Goal: Task Accomplishment & Management: Manage account settings

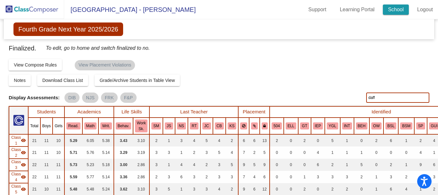
scroll to position [457, 0]
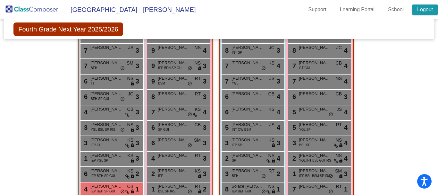
click at [422, 7] on link "Logout" at bounding box center [425, 9] width 26 height 10
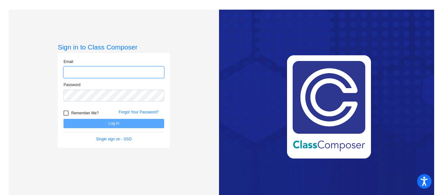
click at [92, 70] on input "email" at bounding box center [114, 72] width 101 height 12
type input "[EMAIL_ADDRESS][DOMAIN_NAME]"
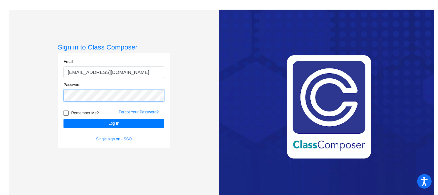
click at [64, 119] on button "Log In" at bounding box center [114, 123] width 101 height 9
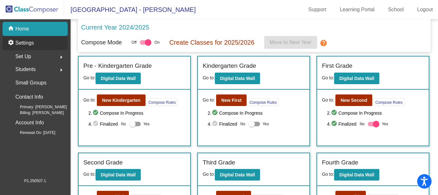
click at [29, 43] on p "Settings" at bounding box center [24, 43] width 19 height 8
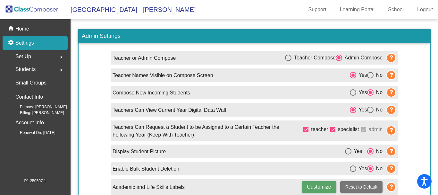
scroll to position [8, 0]
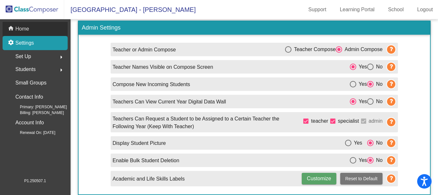
click at [27, 27] on p "Home" at bounding box center [22, 29] width 14 height 8
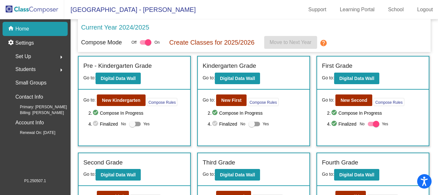
click at [42, 9] on img at bounding box center [32, 9] width 64 height 19
click at [23, 28] on p "Home" at bounding box center [22, 29] width 14 height 8
click at [27, 41] on p "Settings" at bounding box center [24, 43] width 19 height 8
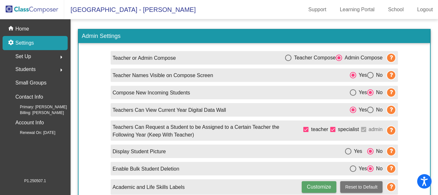
click at [28, 55] on span "Set Up" at bounding box center [23, 56] width 16 height 9
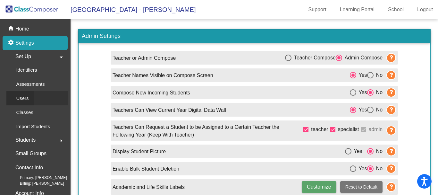
click at [28, 97] on p "Users" at bounding box center [22, 98] width 13 height 8
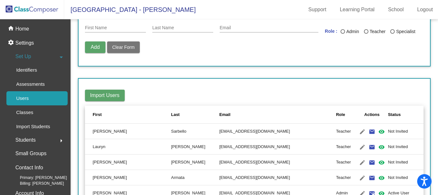
scroll to position [64, 0]
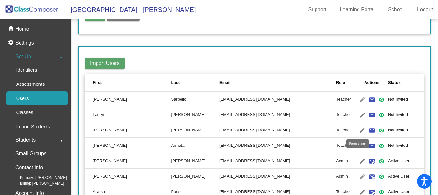
click at [378, 129] on mat-icon "visibility" at bounding box center [382, 130] width 8 height 8
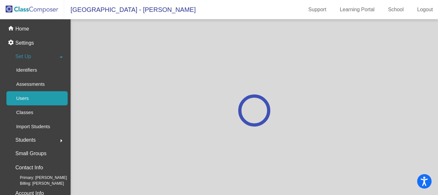
scroll to position [0, 0]
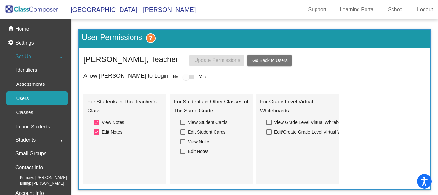
click at [183, 77] on div at bounding box center [186, 77] width 6 height 6
click at [183, 76] on div at bounding box center [186, 77] width 6 height 6
click at [24, 97] on p "Users" at bounding box center [22, 98] width 13 height 8
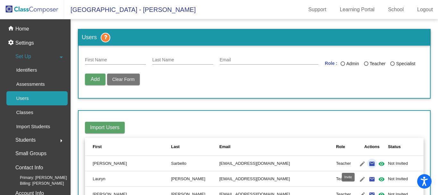
click at [368, 161] on mat-icon "email" at bounding box center [372, 164] width 8 height 8
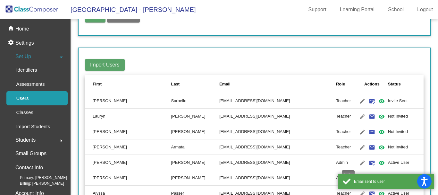
scroll to position [64, 0]
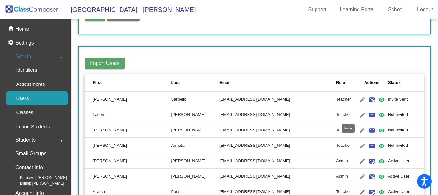
click at [368, 112] on mat-icon "email" at bounding box center [372, 115] width 8 height 8
click at [368, 130] on mat-icon "email" at bounding box center [372, 130] width 8 height 8
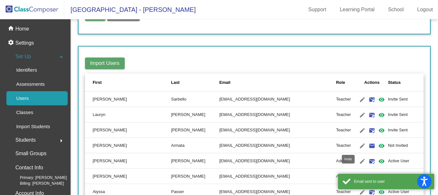
click at [368, 143] on mat-icon "email" at bounding box center [372, 146] width 8 height 8
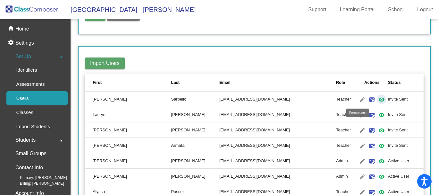
click at [378, 100] on mat-icon "visibility" at bounding box center [382, 100] width 8 height 8
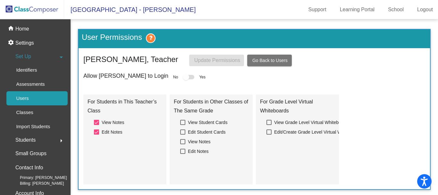
click at [183, 77] on div at bounding box center [186, 77] width 6 height 6
click at [25, 98] on p "Users" at bounding box center [22, 98] width 13 height 8
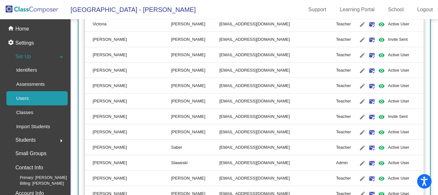
scroll to position [257, 0]
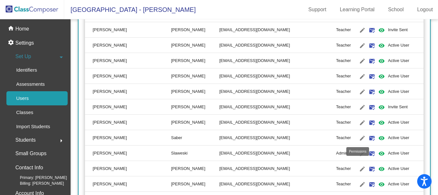
click at [378, 138] on mat-icon "visibility" at bounding box center [382, 138] width 8 height 8
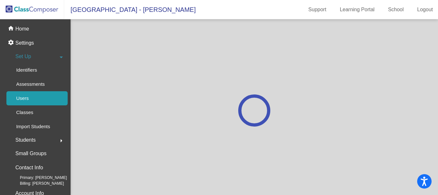
scroll to position [0, 0]
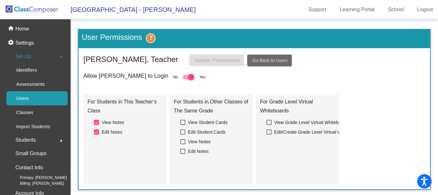
click at [274, 61] on span "Go Back to Users" at bounding box center [270, 60] width 35 height 5
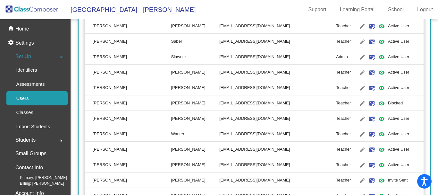
scroll to position [385, 0]
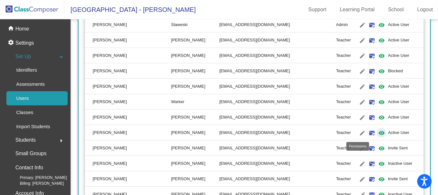
click at [378, 133] on mat-icon "visibility" at bounding box center [382, 133] width 8 height 8
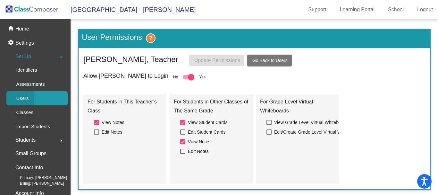
click at [24, 94] on p "Users" at bounding box center [22, 98] width 13 height 8
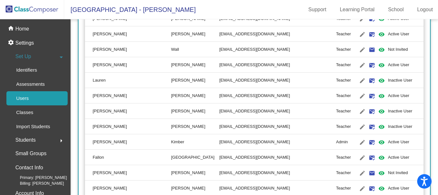
scroll to position [642, 0]
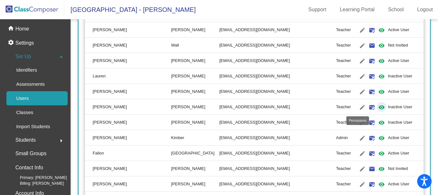
click at [378, 106] on mat-icon "visibility" at bounding box center [382, 107] width 8 height 8
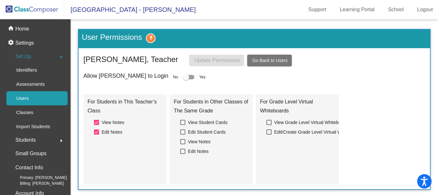
click at [183, 76] on div at bounding box center [186, 77] width 6 height 6
click at [186, 79] on input "checkbox" at bounding box center [186, 79] width 0 height 0
checkbox input "true"
click at [208, 61] on span "Update Permissions" at bounding box center [217, 59] width 46 height 5
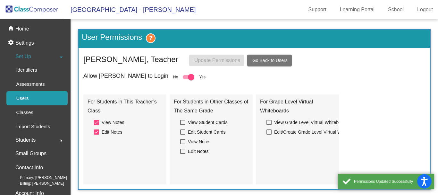
click at [24, 97] on p "Users" at bounding box center [22, 98] width 13 height 8
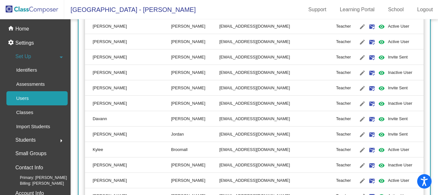
scroll to position [481, 0]
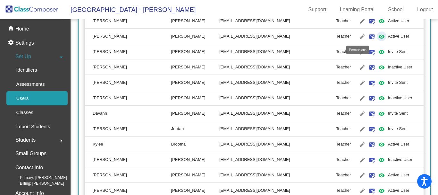
click at [378, 34] on mat-icon "visibility" at bounding box center [382, 37] width 8 height 8
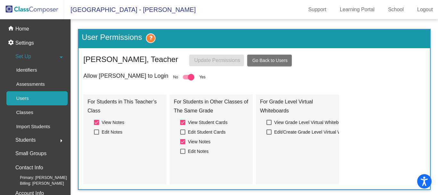
click at [265, 59] on span "Go Back to Users" at bounding box center [270, 60] width 35 height 5
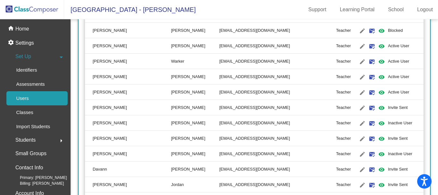
scroll to position [449, 0]
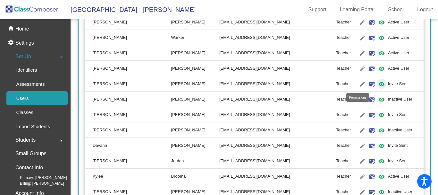
click at [378, 84] on mat-icon "visibility" at bounding box center [382, 84] width 8 height 8
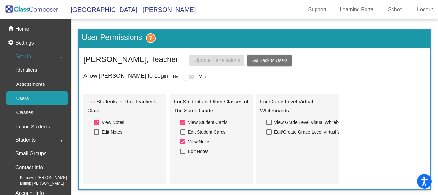
click at [183, 75] on div at bounding box center [186, 77] width 6 height 6
click at [183, 78] on div at bounding box center [186, 77] width 6 height 6
click at [259, 59] on span "Go Back to Users" at bounding box center [270, 60] width 35 height 5
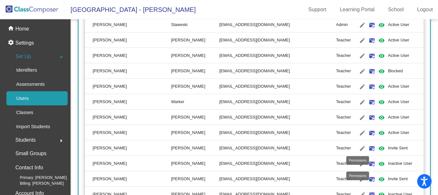
scroll to position [417, 0]
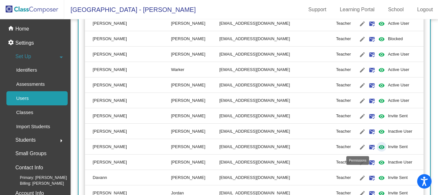
click at [378, 143] on mat-icon "visibility" at bounding box center [382, 147] width 8 height 8
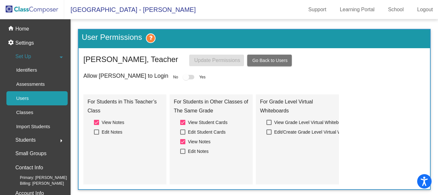
click at [183, 76] on div at bounding box center [186, 77] width 6 height 6
click at [269, 57] on button "Go Back to Users" at bounding box center [269, 61] width 45 height 12
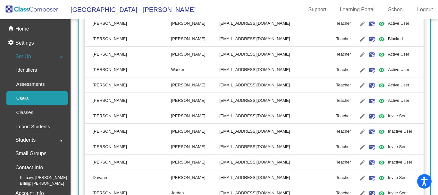
scroll to position [449, 0]
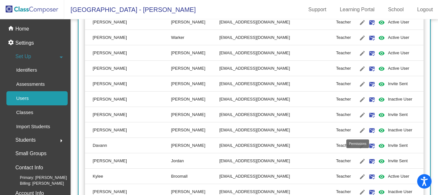
click at [378, 130] on mat-icon "visibility" at bounding box center [382, 130] width 8 height 8
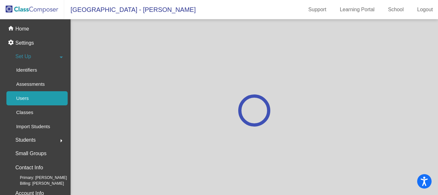
scroll to position [0, 0]
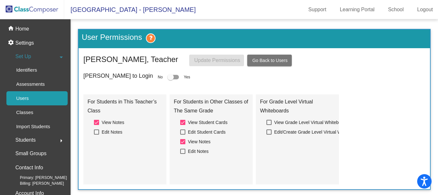
click at [168, 77] on div at bounding box center [171, 77] width 6 height 6
click at [170, 79] on input "checkbox" at bounding box center [170, 79] width 0 height 0
checkbox input "true"
click at [268, 58] on span "Go Back to Users" at bounding box center [270, 60] width 35 height 5
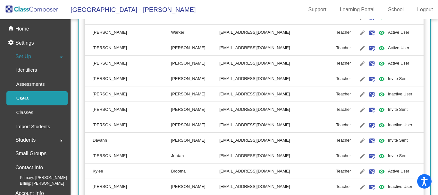
scroll to position [481, 0]
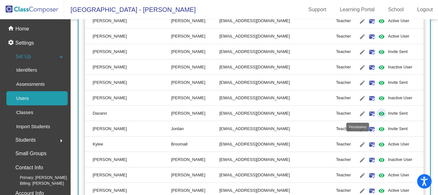
click at [378, 113] on mat-icon "visibility" at bounding box center [382, 114] width 8 height 8
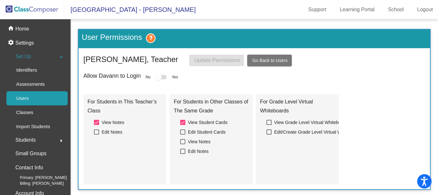
click at [157, 76] on div at bounding box center [158, 77] width 6 height 6
click at [264, 60] on span "Go Back to Users" at bounding box center [270, 60] width 35 height 5
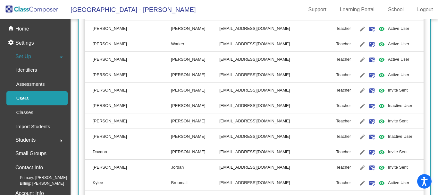
scroll to position [449, 0]
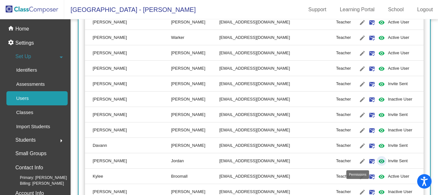
click at [378, 158] on mat-icon "visibility" at bounding box center [382, 161] width 8 height 8
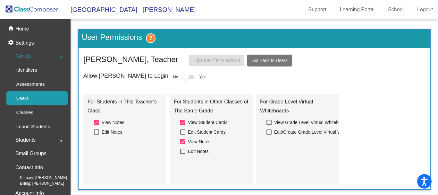
click at [183, 75] on div at bounding box center [186, 77] width 6 height 6
click at [270, 58] on span "Go Back to Users" at bounding box center [270, 60] width 35 height 5
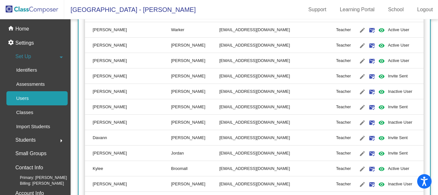
scroll to position [481, 0]
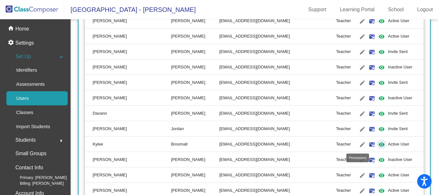
click at [378, 142] on mat-icon "visibility" at bounding box center [382, 145] width 8 height 8
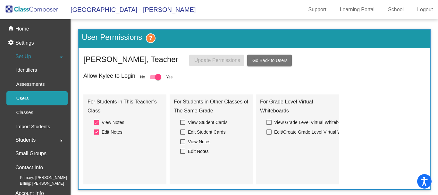
click at [272, 58] on span "Go Back to Users" at bounding box center [270, 60] width 35 height 5
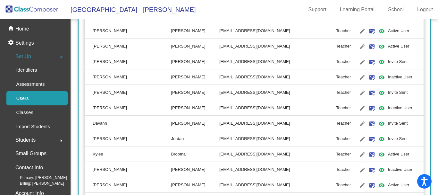
scroll to position [513, 0]
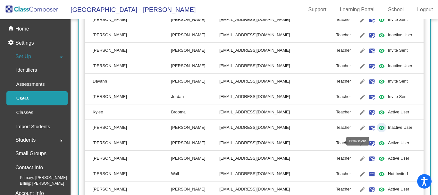
click at [378, 128] on mat-icon "visibility" at bounding box center [382, 128] width 8 height 8
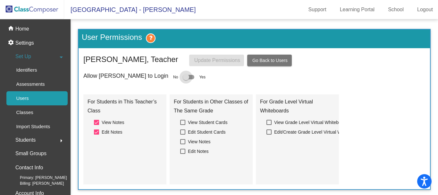
click at [183, 75] on div at bounding box center [186, 77] width 6 height 6
click at [186, 79] on input "checkbox" at bounding box center [186, 79] width 0 height 0
checkbox input "true"
click at [264, 64] on button "Go Back to Users" at bounding box center [269, 61] width 45 height 12
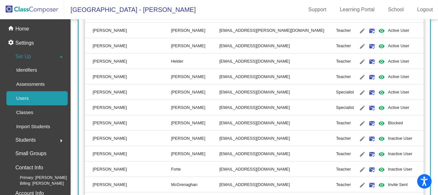
scroll to position [963, 0]
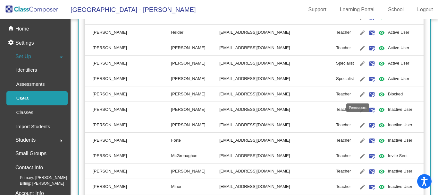
click at [378, 91] on mat-icon "visibility" at bounding box center [382, 95] width 8 height 8
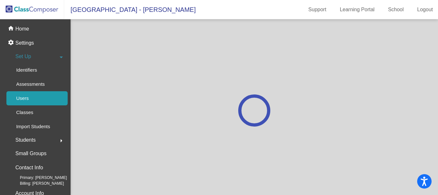
scroll to position [0, 0]
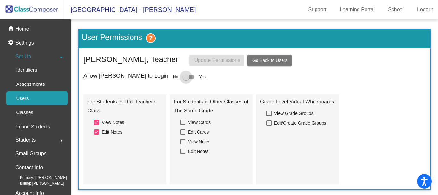
click at [183, 74] on div at bounding box center [186, 77] width 6 height 6
click at [186, 79] on input "checkbox" at bounding box center [186, 79] width 0 height 0
checkbox input "true"
click at [265, 59] on span "Go Back to Users" at bounding box center [270, 60] width 35 height 5
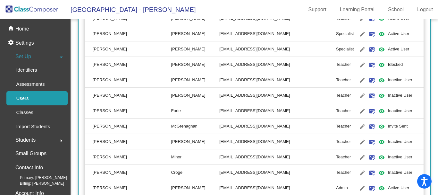
scroll to position [995, 0]
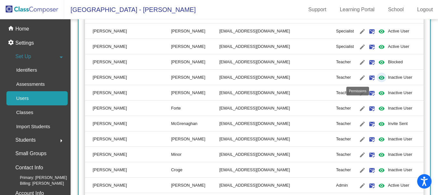
click at [378, 77] on mat-icon "visibility" at bounding box center [382, 78] width 8 height 8
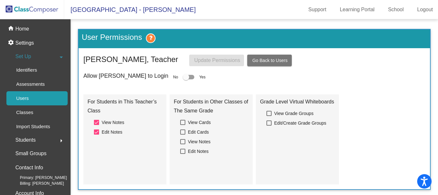
click at [183, 74] on div at bounding box center [186, 77] width 6 height 6
click at [186, 79] on input "checkbox" at bounding box center [186, 79] width 0 height 0
checkbox input "true"
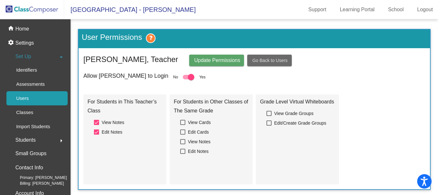
click at [266, 61] on span "Go Back to Users" at bounding box center [270, 60] width 35 height 5
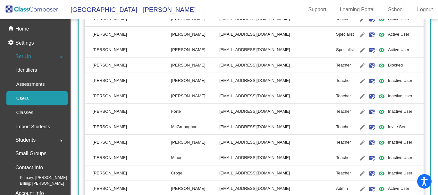
scroll to position [995, 0]
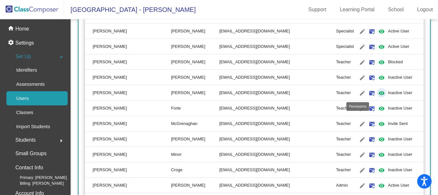
click at [378, 93] on mat-icon "visibility" at bounding box center [382, 93] width 8 height 8
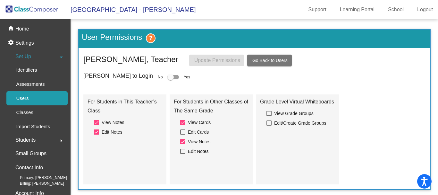
click at [168, 75] on div at bounding box center [171, 77] width 6 height 6
click at [170, 79] on input "checkbox" at bounding box center [170, 79] width 0 height 0
checkbox input "true"
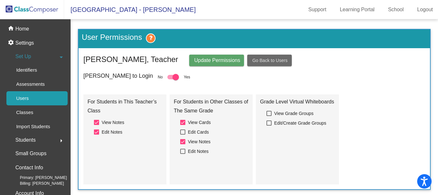
click at [264, 61] on span "Go Back to Users" at bounding box center [270, 60] width 35 height 5
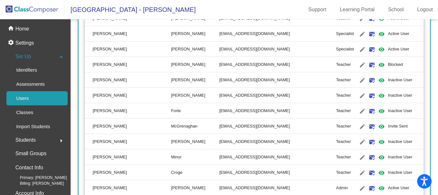
scroll to position [995, 0]
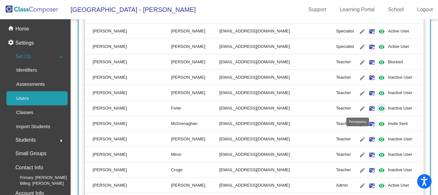
click at [378, 108] on mat-icon "visibility" at bounding box center [382, 109] width 8 height 8
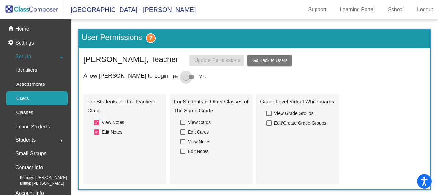
click at [183, 76] on div at bounding box center [186, 77] width 6 height 6
click at [186, 79] on input "checkbox" at bounding box center [186, 79] width 0 height 0
checkbox input "true"
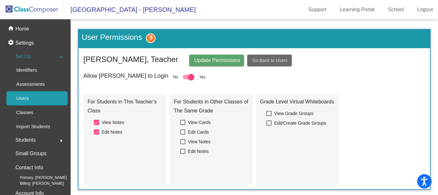
click at [271, 56] on button "Go Back to Users" at bounding box center [269, 61] width 45 height 12
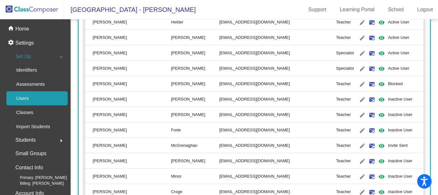
scroll to position [995, 0]
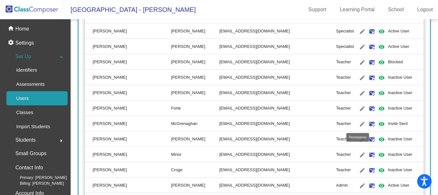
click at [378, 122] on mat-icon "visibility" at bounding box center [382, 124] width 8 height 8
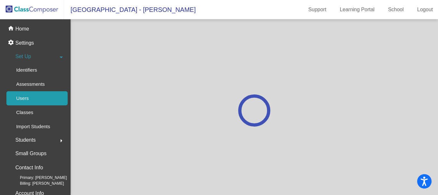
scroll to position [0, 0]
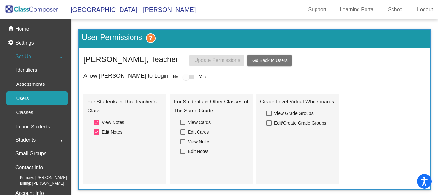
click at [183, 75] on div at bounding box center [186, 77] width 6 height 6
click at [273, 58] on span "Go Back to Users" at bounding box center [270, 60] width 35 height 5
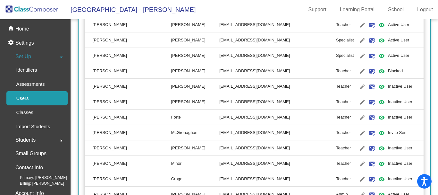
scroll to position [995, 0]
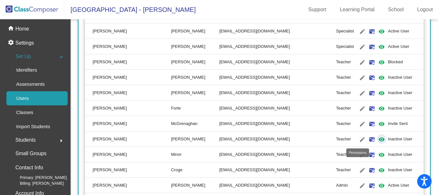
click at [378, 139] on mat-icon "visibility" at bounding box center [382, 139] width 8 height 8
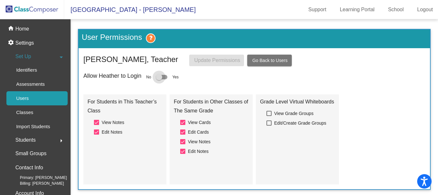
click at [159, 78] on div at bounding box center [159, 77] width 6 height 6
click at [159, 79] on input "checkbox" at bounding box center [159, 79] width 0 height 0
checkbox input "true"
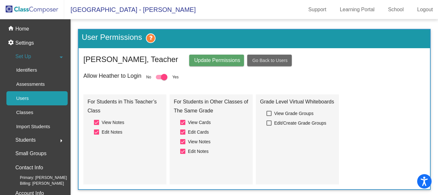
click at [277, 59] on span "Go Back to Users" at bounding box center [270, 60] width 35 height 5
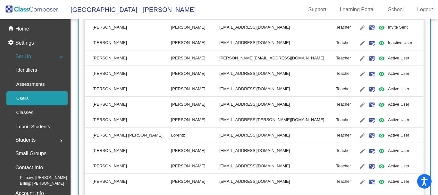
scroll to position [1583, 0]
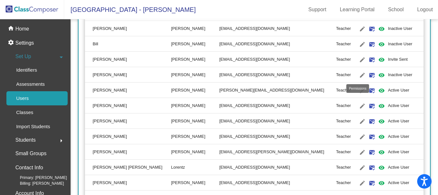
click at [378, 73] on mat-icon "visibility" at bounding box center [382, 75] width 8 height 8
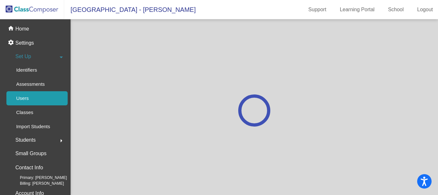
scroll to position [0, 0]
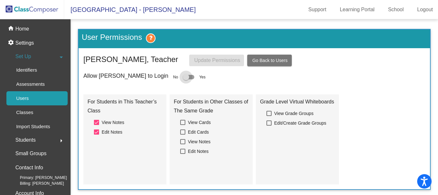
click at [183, 76] on div at bounding box center [186, 77] width 6 height 6
click at [186, 79] on input "checkbox" at bounding box center [186, 79] width 0 height 0
checkbox input "true"
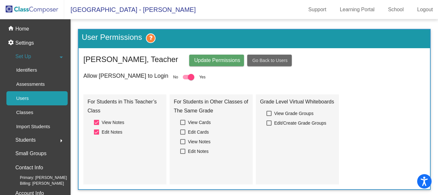
click at [272, 60] on span "Go Back to Users" at bounding box center [270, 60] width 35 height 5
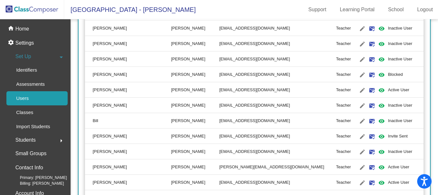
scroll to position [1508, 0]
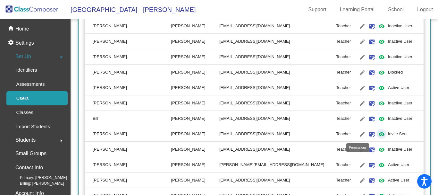
click at [378, 133] on mat-icon "visibility" at bounding box center [382, 134] width 8 height 8
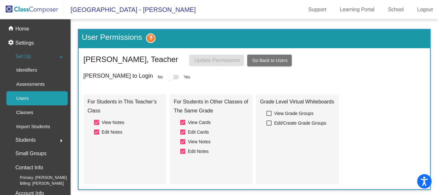
click at [168, 75] on div at bounding box center [171, 77] width 6 height 6
click at [168, 77] on div at bounding box center [171, 77] width 6 height 6
click at [266, 59] on span "Go Back to Users" at bounding box center [270, 60] width 35 height 5
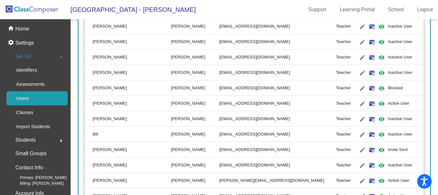
scroll to position [1487, 0]
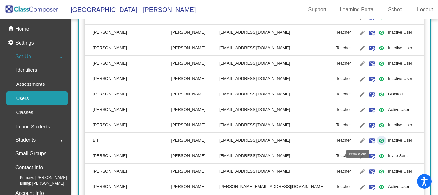
click at [378, 141] on mat-icon "visibility" at bounding box center [382, 141] width 8 height 8
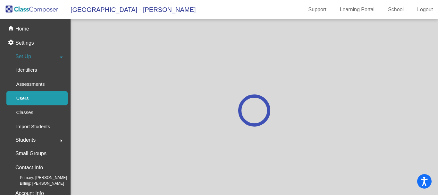
scroll to position [0, 0]
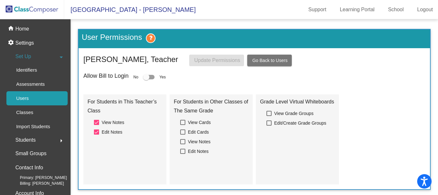
click at [147, 76] on div at bounding box center [146, 77] width 6 height 6
click at [146, 79] on input "checkbox" at bounding box center [146, 79] width 0 height 0
checkbox input "true"
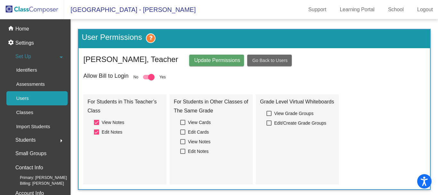
click at [270, 61] on span "Go Back to Users" at bounding box center [270, 60] width 35 height 5
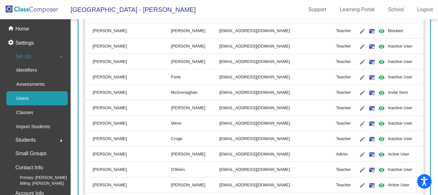
scroll to position [1027, 0]
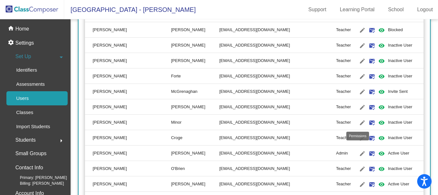
click at [378, 121] on mat-icon "visibility" at bounding box center [382, 123] width 8 height 8
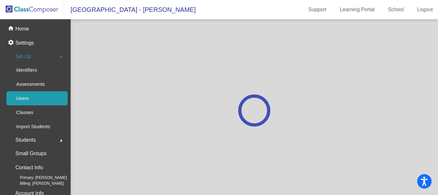
scroll to position [0, 0]
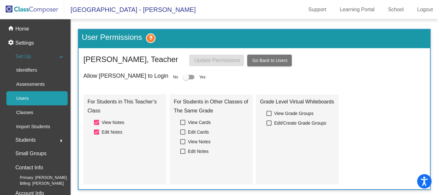
click at [183, 75] on div at bounding box center [186, 77] width 6 height 6
click at [186, 79] on input "checkbox" at bounding box center [186, 79] width 0 height 0
checkbox input "true"
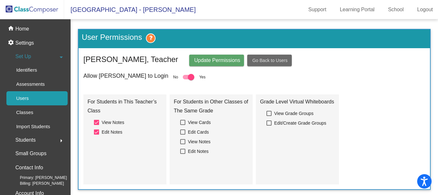
click at [272, 60] on span "Go Back to Users" at bounding box center [270, 60] width 35 height 5
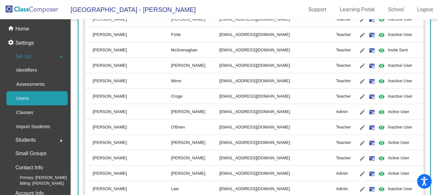
scroll to position [1091, 0]
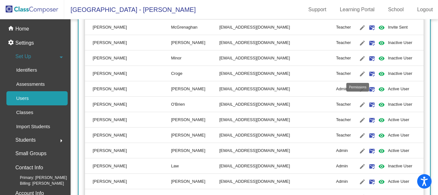
click at [378, 71] on mat-icon "visibility" at bounding box center [382, 74] width 8 height 8
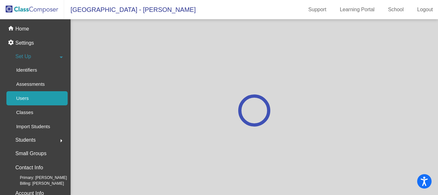
scroll to position [0, 0]
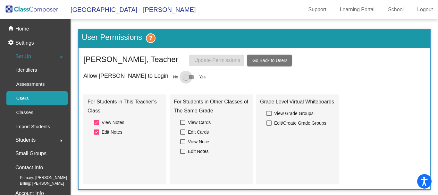
click at [183, 74] on div at bounding box center [186, 77] width 6 height 6
click at [186, 79] on input "checkbox" at bounding box center [186, 79] width 0 height 0
checkbox input "true"
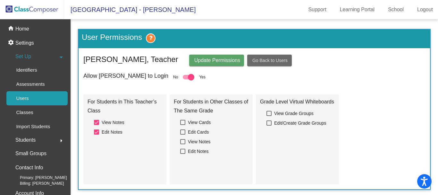
click at [268, 60] on span "Go Back to Users" at bounding box center [270, 60] width 35 height 5
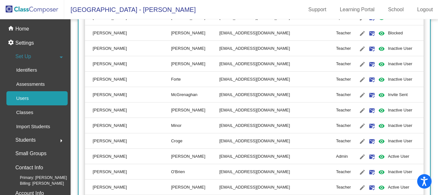
scroll to position [1059, 0]
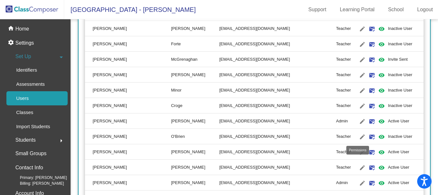
click at [378, 135] on mat-icon "visibility" at bounding box center [382, 137] width 8 height 8
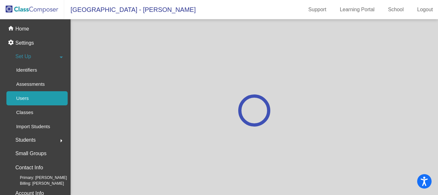
scroll to position [0, 0]
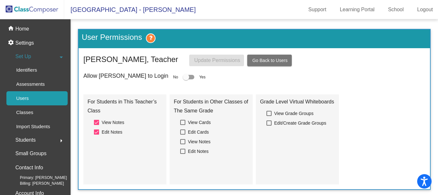
click at [148, 77] on div "Allow Katie to Login No Yes" at bounding box center [254, 77] width 342 height 9
click at [183, 75] on div at bounding box center [186, 77] width 6 height 6
click at [186, 79] on input "checkbox" at bounding box center [186, 79] width 0 height 0
checkbox input "true"
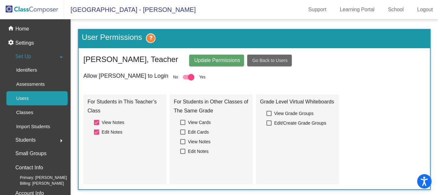
click at [263, 58] on span "Go Back to Users" at bounding box center [270, 60] width 35 height 5
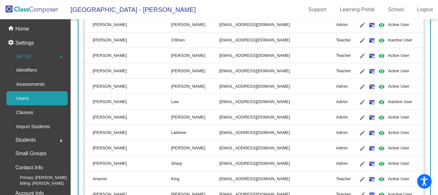
scroll to position [1187, 0]
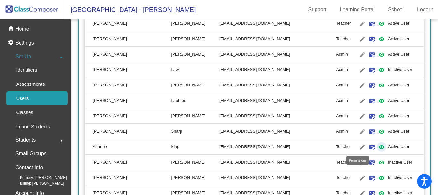
click at [378, 148] on mat-icon "visibility" at bounding box center [382, 147] width 8 height 8
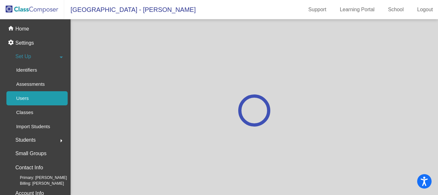
scroll to position [0, 0]
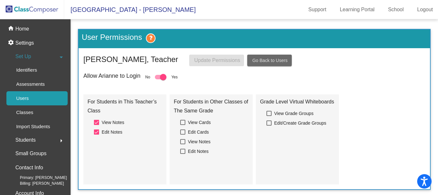
click at [259, 58] on span "Go Back to Users" at bounding box center [270, 60] width 35 height 5
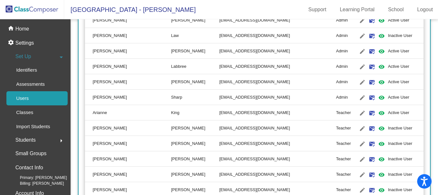
scroll to position [1252, 0]
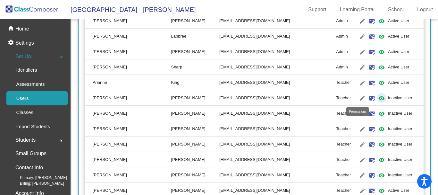
click at [378, 97] on mat-icon "visibility" at bounding box center [382, 98] width 8 height 8
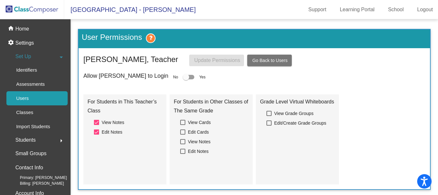
click at [183, 76] on div at bounding box center [186, 77] width 6 height 6
click at [186, 79] on input "checkbox" at bounding box center [186, 79] width 0 height 0
checkbox input "true"
click at [272, 58] on span "Go Back to Users" at bounding box center [270, 60] width 35 height 5
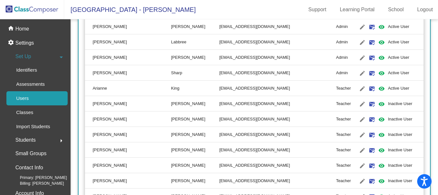
scroll to position [1252, 0]
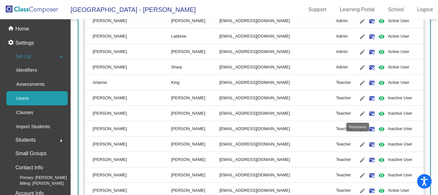
click at [378, 112] on mat-icon "visibility" at bounding box center [382, 114] width 8 height 8
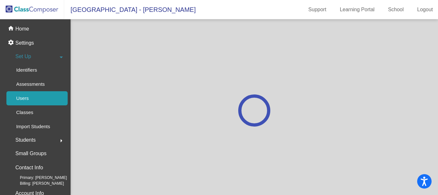
scroll to position [0, 0]
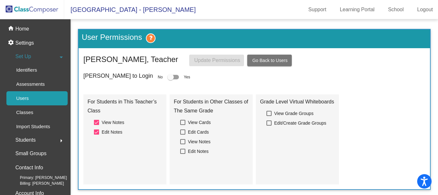
click at [168, 77] on div at bounding box center [171, 77] width 6 height 6
click at [170, 79] on input "checkbox" at bounding box center [170, 79] width 0 height 0
checkbox input "true"
click at [269, 59] on span "Go Back to Users" at bounding box center [270, 60] width 35 height 5
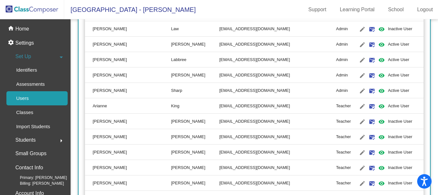
scroll to position [1252, 0]
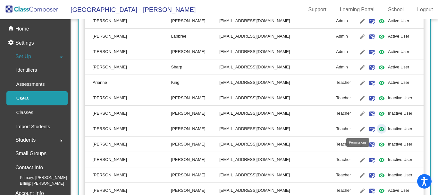
click at [378, 126] on mat-icon "visibility" at bounding box center [382, 129] width 8 height 8
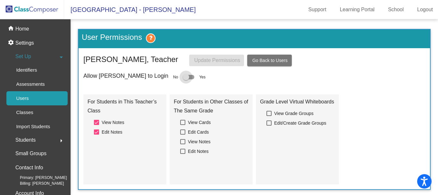
click at [183, 77] on div at bounding box center [186, 77] width 6 height 6
click at [186, 79] on input "checkbox" at bounding box center [186, 79] width 0 height 0
checkbox input "true"
click at [269, 57] on button "Go Back to Users" at bounding box center [269, 61] width 45 height 12
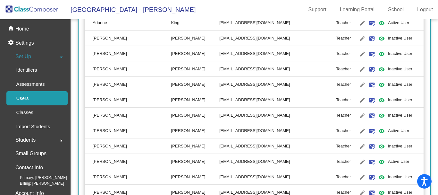
scroll to position [1316, 0]
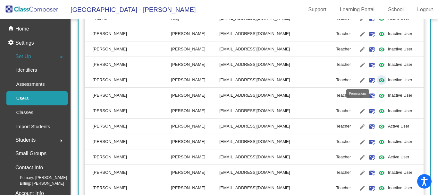
click at [378, 78] on mat-icon "visibility" at bounding box center [382, 80] width 8 height 8
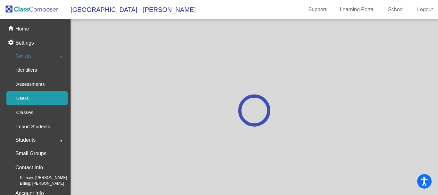
scroll to position [0, 0]
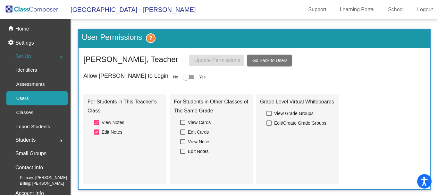
click at [183, 77] on div at bounding box center [186, 77] width 6 height 6
click at [186, 79] on input "checkbox" at bounding box center [186, 79] width 0 height 0
checkbox input "true"
click at [215, 59] on span "Update Permissions" at bounding box center [217, 59] width 46 height 5
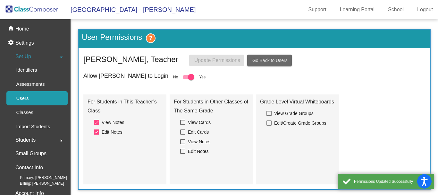
click at [265, 58] on span "Go Back to Users" at bounding box center [270, 60] width 35 height 5
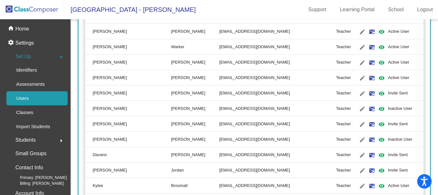
scroll to position [449, 0]
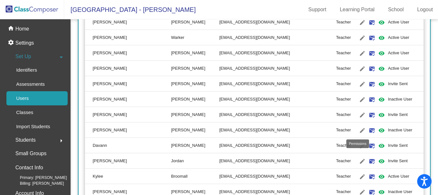
click at [378, 129] on mat-icon "visibility" at bounding box center [382, 130] width 8 height 8
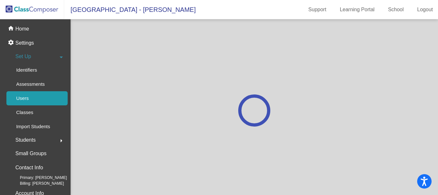
scroll to position [0, 0]
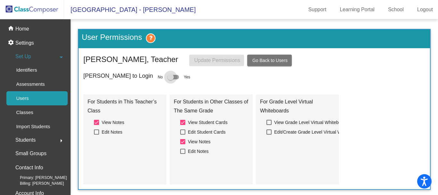
click at [168, 77] on div at bounding box center [171, 77] width 6 height 6
click at [170, 79] on input "checkbox" at bounding box center [170, 79] width 0 height 0
checkbox input "true"
click at [221, 60] on span "Update Permissions" at bounding box center [217, 59] width 46 height 5
click at [277, 57] on button "Go Back to Users" at bounding box center [269, 61] width 45 height 12
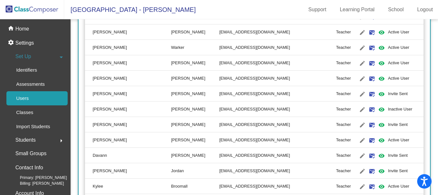
scroll to position [449, 0]
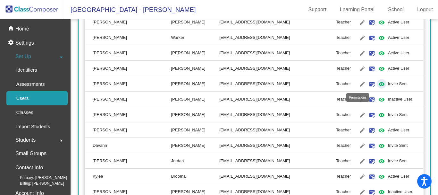
click at [378, 83] on mat-icon "visibility" at bounding box center [382, 84] width 8 height 8
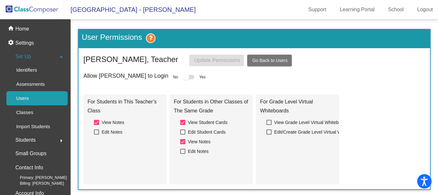
click at [183, 76] on div at bounding box center [186, 77] width 6 height 6
drag, startPoint x: 161, startPoint y: 76, endPoint x: 172, endPoint y: 73, distance: 11.9
click at [183, 74] on div at bounding box center [186, 77] width 6 height 6
click at [272, 55] on button "Go Back to Users" at bounding box center [269, 61] width 45 height 12
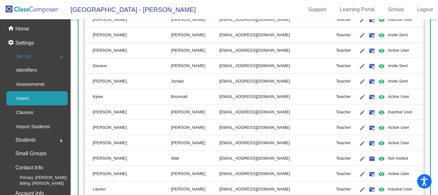
scroll to position [546, 0]
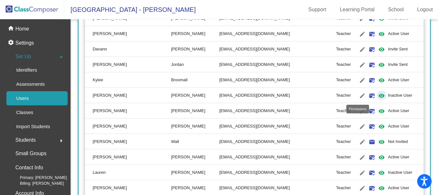
click at [378, 94] on mat-icon "visibility" at bounding box center [382, 96] width 8 height 8
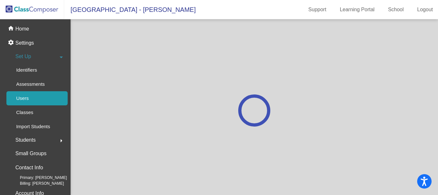
scroll to position [0, 0]
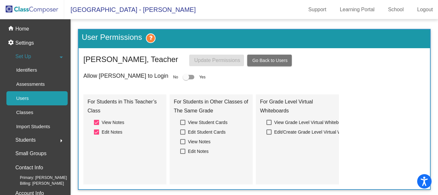
click at [183, 75] on div at bounding box center [186, 77] width 6 height 6
click at [186, 79] on input "checkbox" at bounding box center [186, 79] width 0 height 0
checkbox input "true"
click at [212, 58] on span "Update Permissions" at bounding box center [217, 59] width 46 height 5
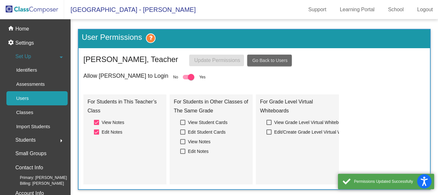
click at [279, 59] on span "Go Back to Users" at bounding box center [270, 60] width 35 height 5
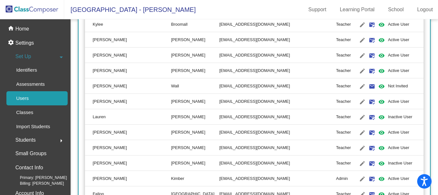
scroll to position [610, 0]
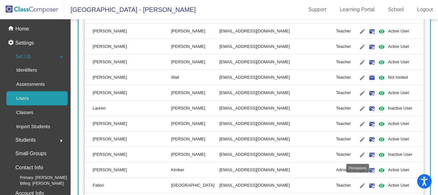
click at [378, 155] on mat-icon "visibility" at bounding box center [382, 155] width 8 height 8
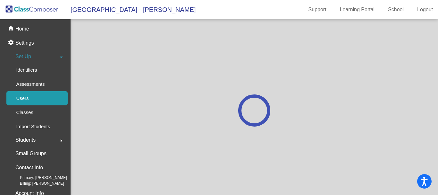
scroll to position [0, 0]
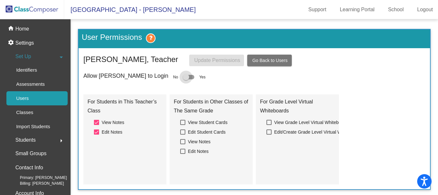
click at [183, 77] on div at bounding box center [186, 77] width 6 height 6
click at [186, 79] on input "checkbox" at bounding box center [186, 79] width 0 height 0
checkbox input "true"
click at [202, 59] on span "Update Permissions" at bounding box center [217, 59] width 46 height 5
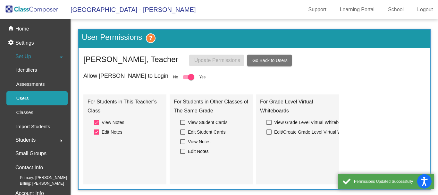
click at [273, 59] on span "Go Back to Users" at bounding box center [270, 60] width 35 height 5
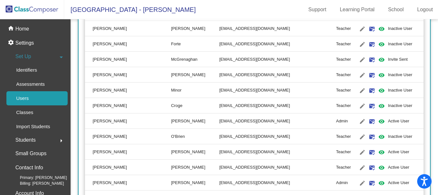
scroll to position [1027, 0]
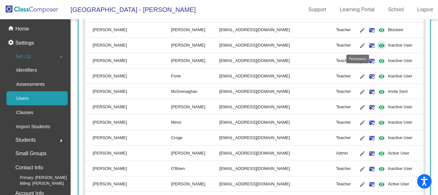
click at [378, 45] on mat-icon "visibility" at bounding box center [382, 46] width 8 height 8
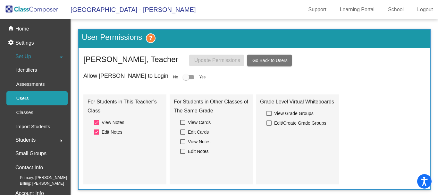
click at [149, 77] on div "Allow [PERSON_NAME] to Login No Yes" at bounding box center [254, 77] width 342 height 9
click at [183, 75] on div at bounding box center [186, 77] width 6 height 6
click at [186, 79] on input "checkbox" at bounding box center [186, 79] width 0 height 0
checkbox input "true"
click at [211, 60] on span "Update Permissions" at bounding box center [217, 59] width 46 height 5
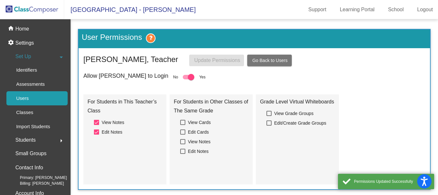
click at [276, 58] on span "Go Back to Users" at bounding box center [270, 60] width 35 height 5
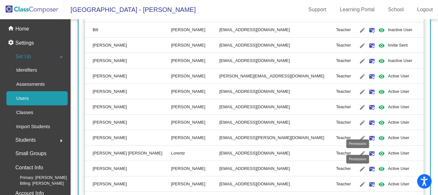
scroll to position [1605, 0]
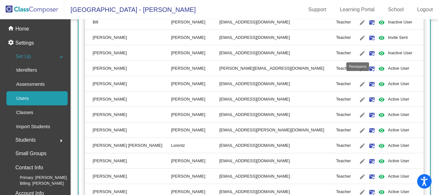
click at [378, 52] on mat-icon "visibility" at bounding box center [382, 53] width 8 height 8
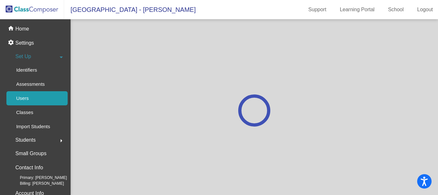
scroll to position [0, 0]
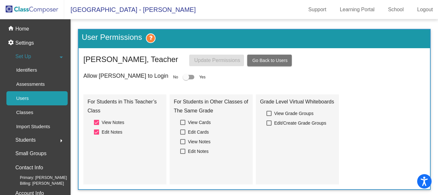
click at [183, 78] on div at bounding box center [186, 77] width 6 height 6
click at [186, 79] on input "checkbox" at bounding box center [186, 79] width 0 height 0
checkbox input "true"
click at [218, 59] on span "Update Permissions" at bounding box center [217, 59] width 46 height 5
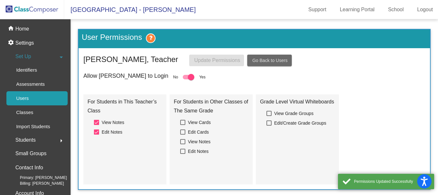
click at [268, 58] on span "Go Back to Users" at bounding box center [270, 60] width 35 height 5
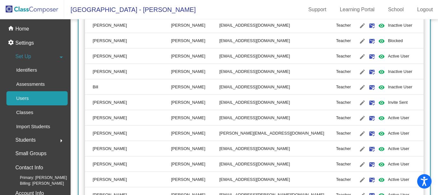
scroll to position [1540, 0]
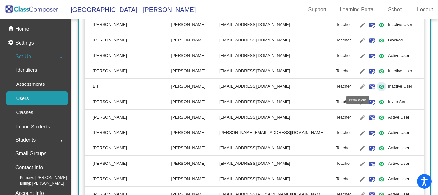
click at [378, 86] on mat-icon "visibility" at bounding box center [382, 87] width 8 height 8
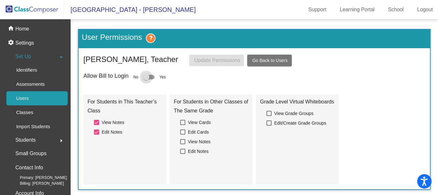
click at [147, 75] on div at bounding box center [146, 77] width 6 height 6
click at [146, 79] on input "checkbox" at bounding box center [146, 79] width 0 height 0
checkbox input "true"
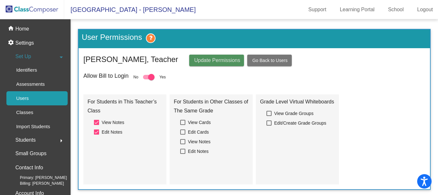
click at [209, 63] on span "Update Permissions" at bounding box center [217, 59] width 46 height 5
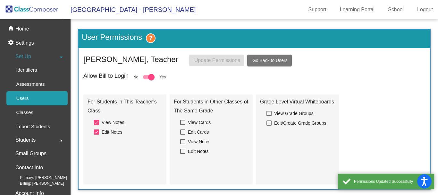
click at [275, 56] on button "Go Back to Users" at bounding box center [269, 61] width 45 height 12
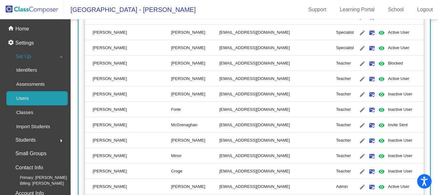
scroll to position [995, 0]
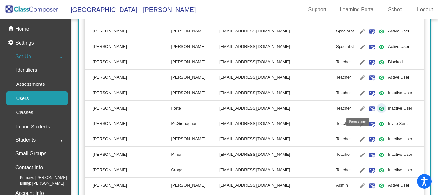
click at [378, 107] on mat-icon "visibility" at bounding box center [382, 109] width 8 height 8
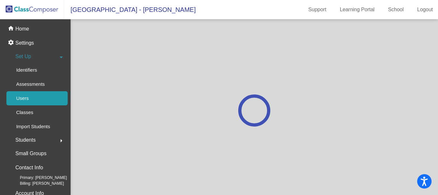
scroll to position [0, 0]
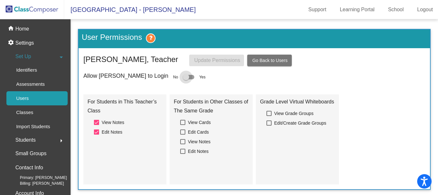
click at [183, 75] on div at bounding box center [186, 77] width 6 height 6
click at [186, 79] on input "checkbox" at bounding box center [186, 79] width 0 height 0
checkbox input "true"
click at [207, 59] on span "Update Permissions" at bounding box center [217, 59] width 46 height 5
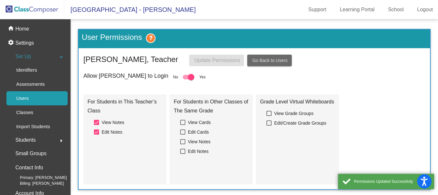
click at [271, 59] on span "Go Back to Users" at bounding box center [270, 60] width 35 height 5
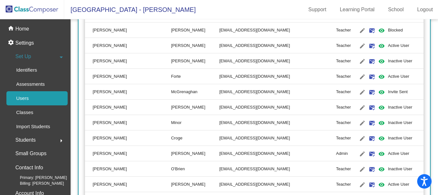
scroll to position [1027, 0]
click at [378, 60] on mat-icon "visibility" at bounding box center [382, 61] width 8 height 8
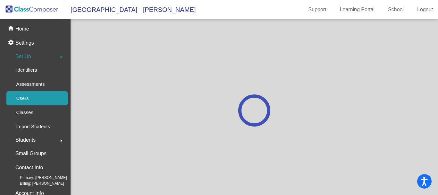
scroll to position [0, 0]
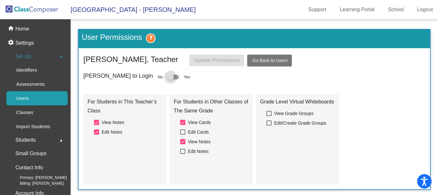
click at [168, 76] on div at bounding box center [171, 77] width 6 height 6
click at [170, 79] on input "checkbox" at bounding box center [170, 79] width 0 height 0
checkbox input "true"
click at [221, 58] on span "Update Permissions" at bounding box center [217, 59] width 46 height 5
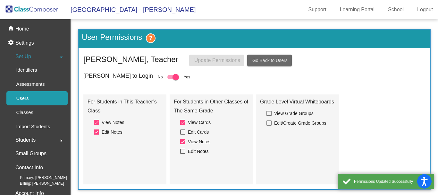
click at [279, 60] on span "Go Back to Users" at bounding box center [270, 60] width 35 height 5
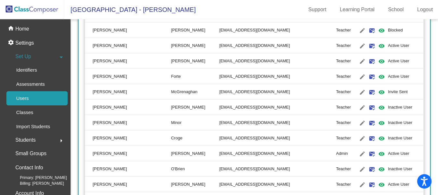
scroll to position [1027, 0]
click at [378, 91] on mat-icon "visibility" at bounding box center [382, 92] width 8 height 8
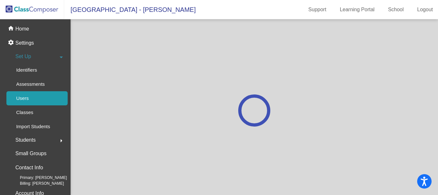
scroll to position [0, 0]
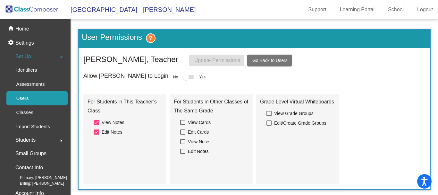
click at [183, 77] on div at bounding box center [186, 77] width 6 height 6
click at [281, 62] on span "Go Back to Users" at bounding box center [270, 60] width 35 height 5
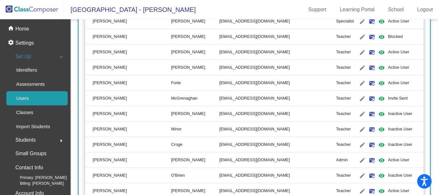
scroll to position [1059, 0]
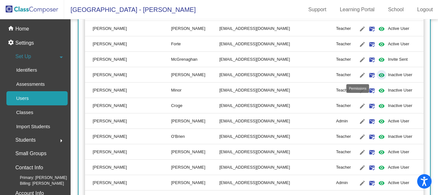
click at [378, 73] on mat-icon "visibility" at bounding box center [382, 75] width 8 height 8
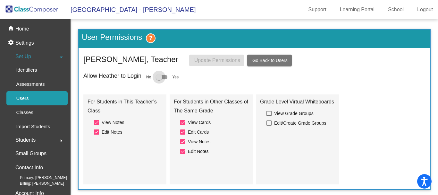
click at [156, 76] on div at bounding box center [159, 77] width 6 height 6
click at [159, 79] on input "checkbox" at bounding box center [159, 79] width 0 height 0
checkbox input "true"
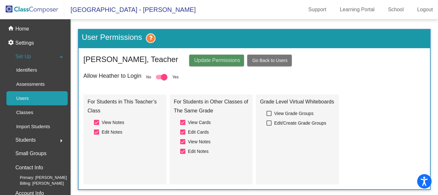
click at [219, 58] on span "Update Permissions" at bounding box center [217, 59] width 46 height 5
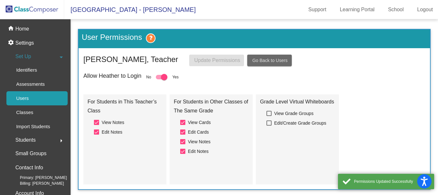
click at [269, 60] on span "Go Back to Users" at bounding box center [270, 60] width 35 height 5
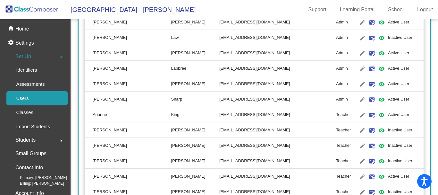
scroll to position [1252, 0]
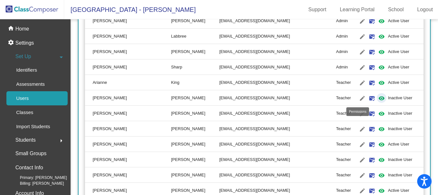
click at [378, 96] on mat-icon "visibility" at bounding box center [382, 98] width 8 height 8
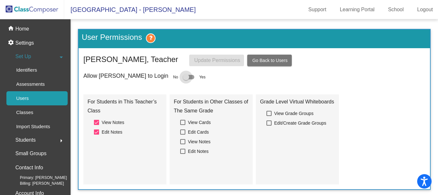
click at [183, 74] on div at bounding box center [186, 77] width 6 height 6
click at [186, 79] on input "checkbox" at bounding box center [186, 79] width 0 height 0
checkbox input "true"
click at [220, 60] on span "Update Permissions" at bounding box center [217, 59] width 46 height 5
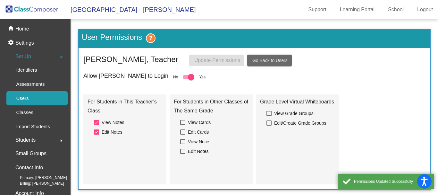
click at [270, 60] on span "Go Back to Users" at bounding box center [270, 60] width 35 height 5
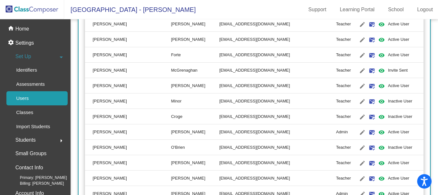
scroll to position [1059, 0]
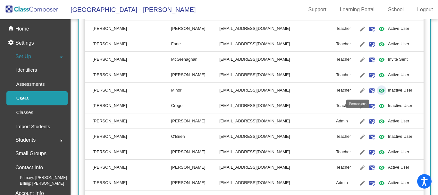
click at [378, 89] on mat-icon "visibility" at bounding box center [382, 91] width 8 height 8
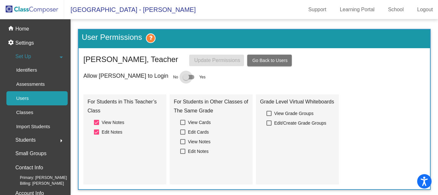
click at [183, 76] on div at bounding box center [186, 77] width 6 height 6
click at [186, 79] on input "checkbox" at bounding box center [186, 79] width 0 height 0
checkbox input "true"
click at [207, 59] on span "Update Permissions" at bounding box center [217, 59] width 46 height 5
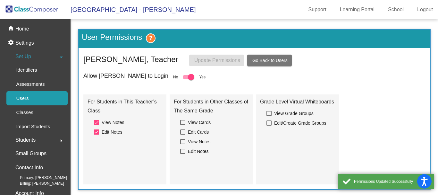
click at [276, 62] on span "Go Back to Users" at bounding box center [270, 60] width 35 height 5
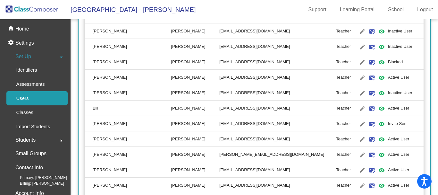
scroll to position [1487, 0]
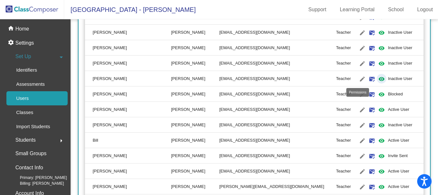
click at [378, 77] on mat-icon "visibility" at bounding box center [382, 79] width 8 height 8
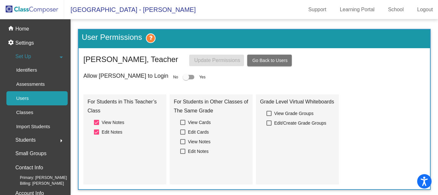
click at [183, 76] on div at bounding box center [186, 77] width 6 height 6
click at [186, 79] on input "checkbox" at bounding box center [186, 79] width 0 height 0
checkbox input "true"
click at [203, 61] on span "Update Permissions" at bounding box center [217, 59] width 46 height 5
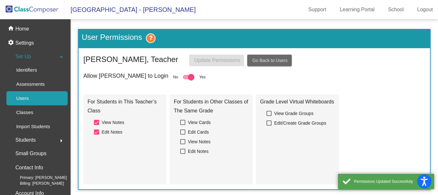
click at [272, 60] on span "Go Back to Users" at bounding box center [270, 60] width 35 height 5
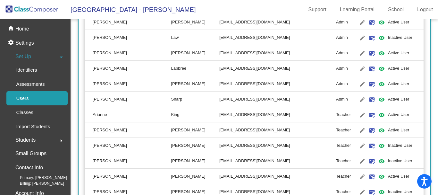
scroll to position [1252, 0]
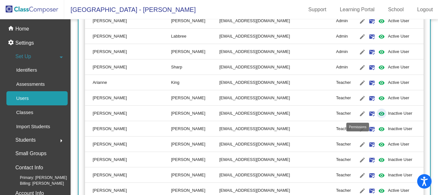
click at [378, 113] on mat-icon "visibility" at bounding box center [382, 114] width 8 height 8
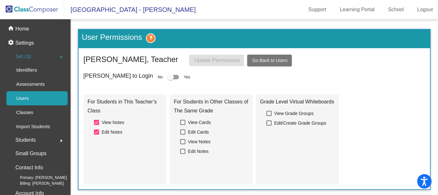
click at [168, 74] on div at bounding box center [171, 77] width 6 height 6
click at [170, 79] on input "checkbox" at bounding box center [170, 79] width 0 height 0
checkbox input "true"
click at [207, 56] on button "Update Permissions" at bounding box center [216, 61] width 55 height 12
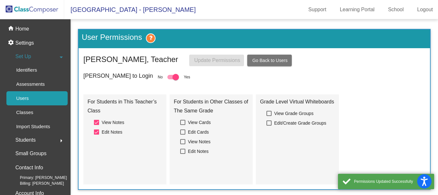
click at [269, 60] on span "Go Back to Users" at bounding box center [270, 60] width 35 height 5
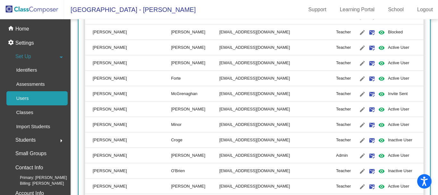
scroll to position [1027, 0]
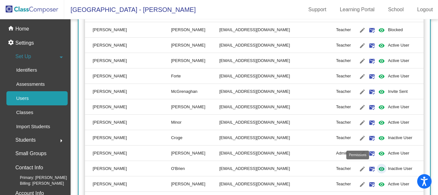
click at [378, 168] on mat-icon "visibility" at bounding box center [382, 169] width 8 height 8
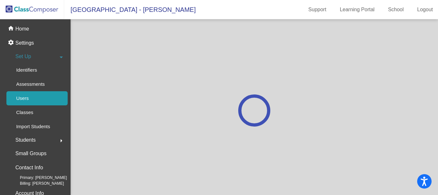
scroll to position [0, 0]
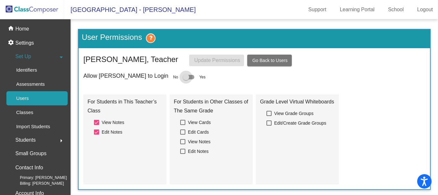
click at [183, 76] on div at bounding box center [186, 77] width 6 height 6
click at [186, 79] on input "checkbox" at bounding box center [186, 79] width 0 height 0
checkbox input "true"
click at [221, 63] on span "Update Permissions" at bounding box center [217, 59] width 46 height 5
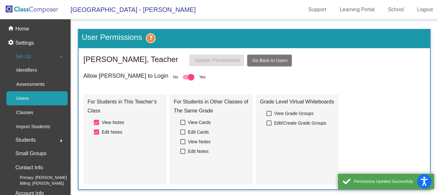
click at [273, 60] on span "Go Back to Users" at bounding box center [270, 60] width 35 height 5
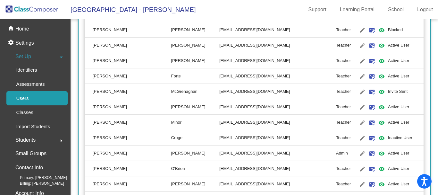
scroll to position [1059, 0]
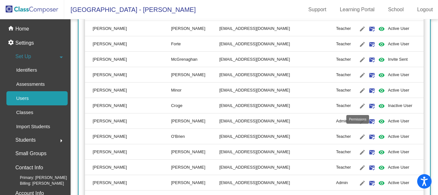
click at [378, 105] on mat-icon "visibility" at bounding box center [382, 106] width 8 height 8
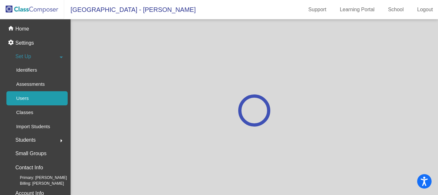
scroll to position [0, 0]
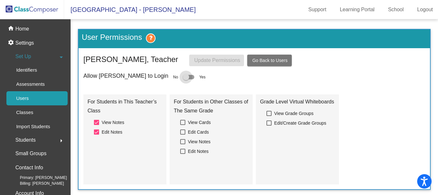
click at [183, 75] on div at bounding box center [186, 77] width 6 height 6
click at [186, 79] on input "checkbox" at bounding box center [186, 79] width 0 height 0
checkbox input "true"
click at [221, 59] on span "Update Permissions" at bounding box center [217, 59] width 46 height 5
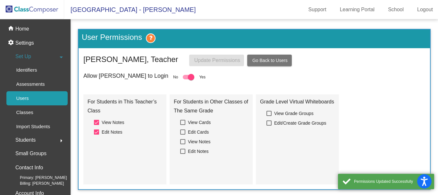
click at [272, 59] on span "Go Back to Users" at bounding box center [270, 60] width 35 height 5
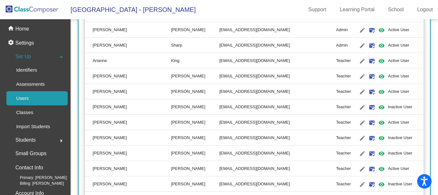
scroll to position [1284, 0]
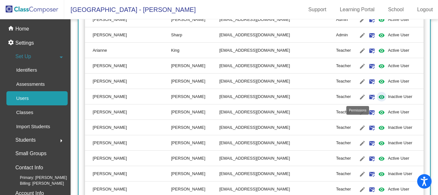
click at [378, 97] on mat-icon "visibility" at bounding box center [382, 97] width 8 height 8
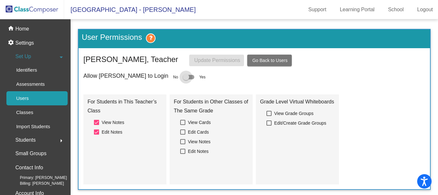
click at [183, 76] on div at bounding box center [186, 77] width 6 height 6
click at [186, 79] on input "checkbox" at bounding box center [186, 79] width 0 height 0
checkbox input "true"
click at [212, 61] on span "Update Permissions" at bounding box center [217, 59] width 46 height 5
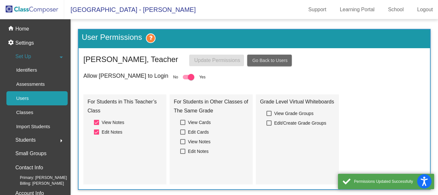
click at [270, 62] on span "Go Back to Users" at bounding box center [270, 60] width 35 height 5
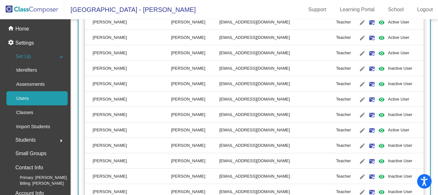
scroll to position [1348, 0]
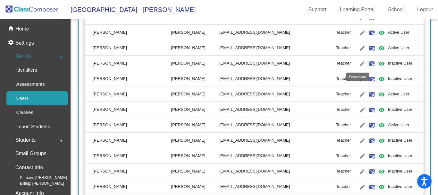
click at [378, 63] on mat-icon "visibility" at bounding box center [382, 64] width 8 height 8
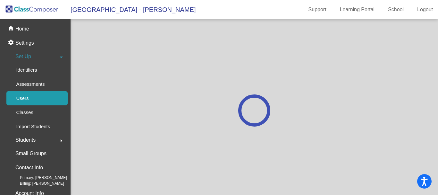
scroll to position [0, 0]
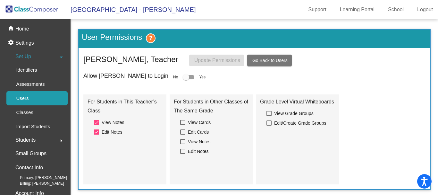
click at [183, 74] on div at bounding box center [186, 77] width 6 height 6
click at [186, 79] on input "checkbox" at bounding box center [186, 79] width 0 height 0
checkbox input "true"
click at [208, 62] on span "Update Permissions" at bounding box center [217, 59] width 46 height 5
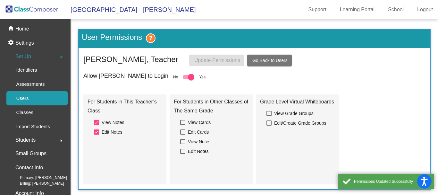
click at [268, 62] on span "Go Back to Users" at bounding box center [270, 60] width 35 height 5
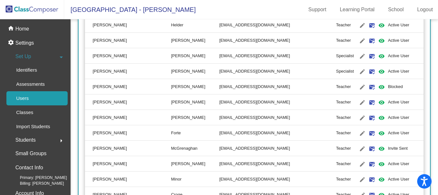
scroll to position [963, 0]
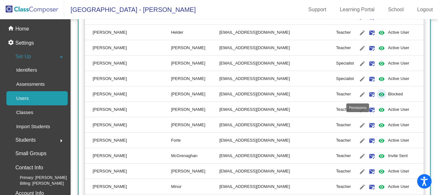
click at [378, 93] on mat-icon "visibility" at bounding box center [382, 95] width 8 height 8
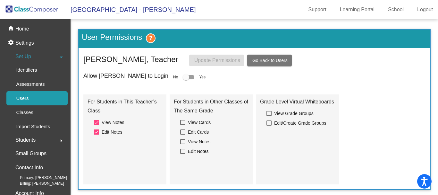
click at [183, 75] on div at bounding box center [186, 77] width 6 height 6
click at [186, 79] on input "checkbox" at bounding box center [186, 79] width 0 height 0
checkbox input "true"
click at [213, 60] on span "Update Permissions" at bounding box center [217, 59] width 46 height 5
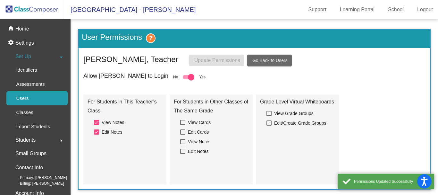
click at [278, 60] on span "Go Back to Users" at bounding box center [270, 60] width 35 height 5
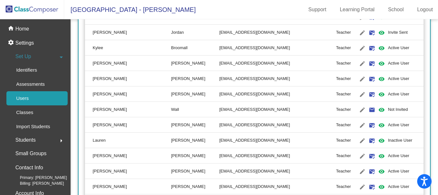
scroll to position [610, 0]
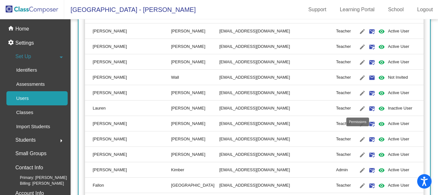
click at [378, 108] on mat-icon "visibility" at bounding box center [382, 109] width 8 height 8
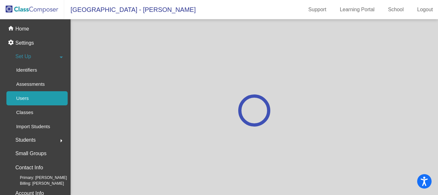
scroll to position [0, 0]
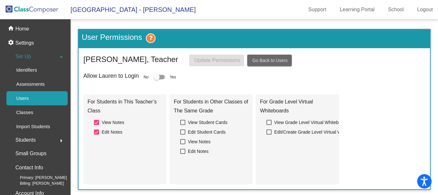
click at [271, 63] on span "Go Back to Users" at bounding box center [270, 60] width 35 height 5
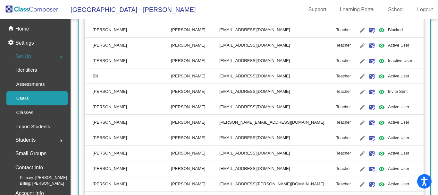
scroll to position [1519, 0]
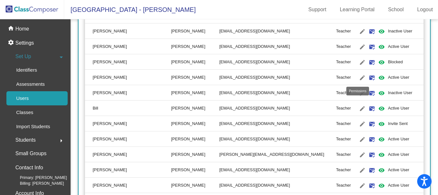
click at [378, 76] on mat-icon "visibility" at bounding box center [382, 78] width 8 height 8
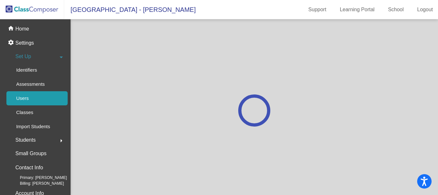
scroll to position [0, 0]
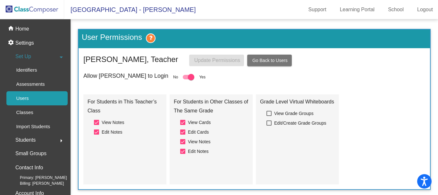
click at [269, 59] on span "Go Back to Users" at bounding box center [270, 60] width 35 height 5
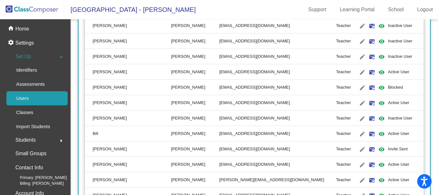
scroll to position [1476, 0]
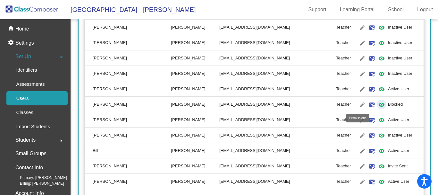
click at [378, 103] on mat-icon "visibility" at bounding box center [382, 105] width 8 height 8
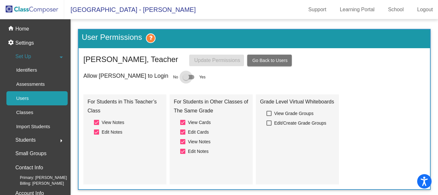
click at [183, 76] on div at bounding box center [186, 77] width 6 height 6
click at [186, 79] on input "checkbox" at bounding box center [186, 79] width 0 height 0
checkbox input "true"
click at [210, 58] on span "Update Permissions" at bounding box center [217, 59] width 46 height 5
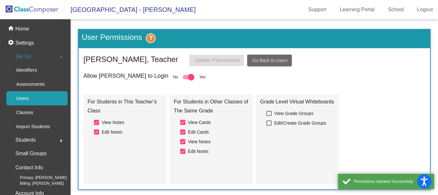
click at [276, 57] on button "Go Back to Users" at bounding box center [269, 61] width 45 height 12
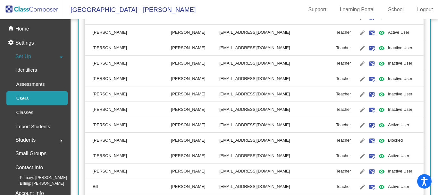
scroll to position [1444, 0]
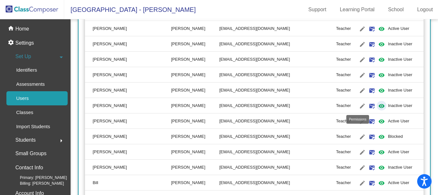
click at [378, 104] on mat-icon "visibility" at bounding box center [382, 106] width 8 height 8
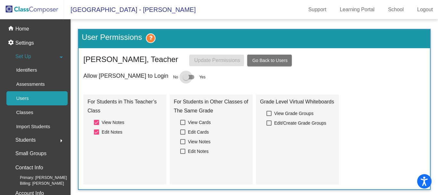
click at [183, 76] on div at bounding box center [186, 77] width 6 height 6
click at [186, 79] on input "checkbox" at bounding box center [186, 79] width 0 height 0
checkbox input "true"
click at [225, 62] on span "Update Permissions" at bounding box center [217, 59] width 46 height 5
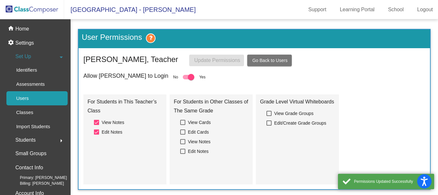
click at [274, 61] on span "Go Back to Users" at bounding box center [270, 60] width 35 height 5
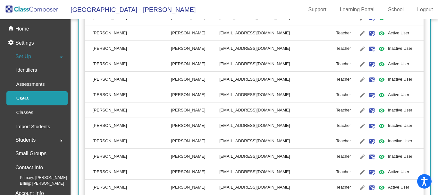
scroll to position [1380, 0]
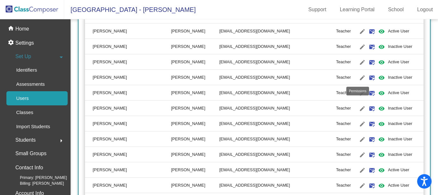
click at [378, 75] on mat-icon "visibility" at bounding box center [382, 78] width 8 height 8
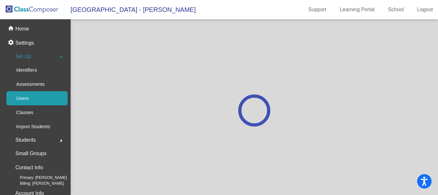
scroll to position [0, 0]
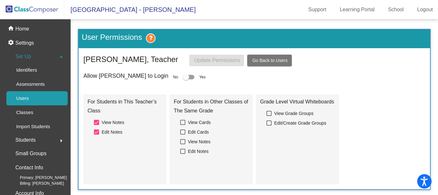
click at [183, 75] on div at bounding box center [186, 77] width 6 height 6
click at [186, 79] on input "checkbox" at bounding box center [186, 79] width 0 height 0
checkbox input "true"
click at [218, 58] on span "Update Permissions" at bounding box center [217, 59] width 46 height 5
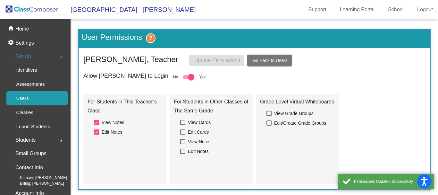
click at [274, 59] on span "Go Back to Users" at bounding box center [270, 60] width 35 height 5
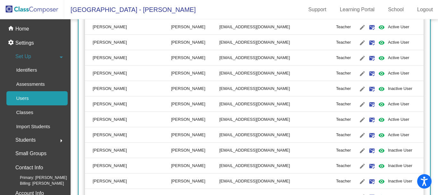
scroll to position [1348, 0]
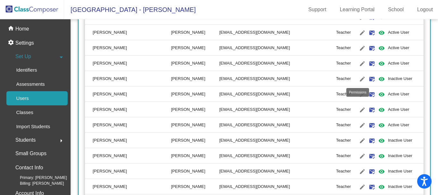
click at [378, 78] on mat-icon "visibility" at bounding box center [382, 79] width 8 height 8
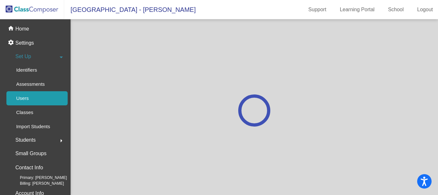
scroll to position [0, 0]
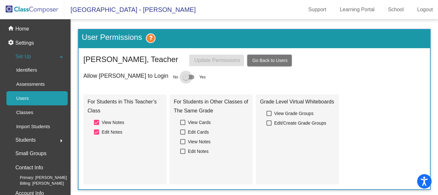
click at [183, 76] on div at bounding box center [186, 77] width 6 height 6
click at [186, 79] on input "checkbox" at bounding box center [186, 79] width 0 height 0
checkbox input "true"
click at [212, 58] on span "Update Permissions" at bounding box center [217, 59] width 46 height 5
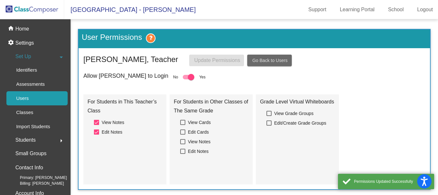
click at [273, 60] on span "Go Back to Users" at bounding box center [270, 60] width 35 height 5
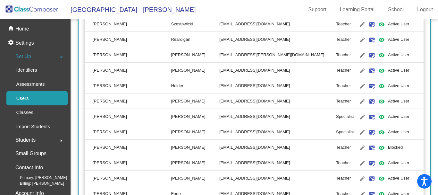
scroll to position [931, 0]
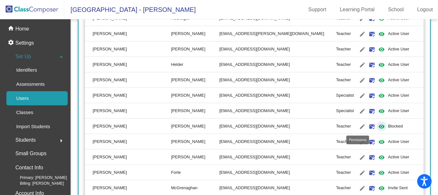
click at [378, 126] on mat-icon "visibility" at bounding box center [382, 127] width 8 height 8
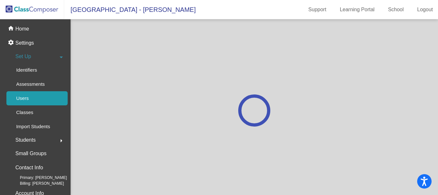
scroll to position [0, 0]
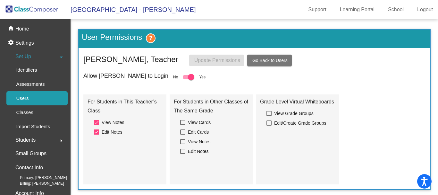
click at [272, 61] on span "Go Back to Users" at bounding box center [270, 60] width 35 height 5
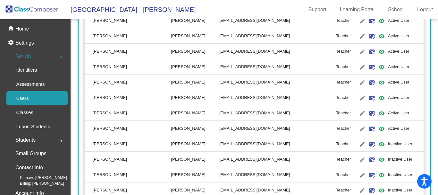
scroll to position [1348, 0]
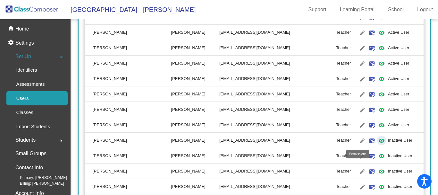
click at [378, 139] on mat-icon "visibility" at bounding box center [382, 141] width 8 height 8
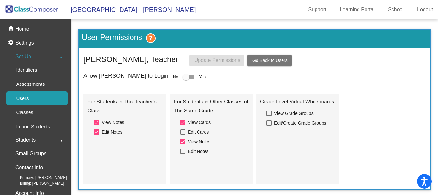
click at [183, 77] on div at bounding box center [186, 77] width 6 height 6
click at [186, 79] on input "checkbox" at bounding box center [186, 79] width 0 height 0
checkbox input "true"
click at [218, 58] on span "Update Permissions" at bounding box center [217, 59] width 46 height 5
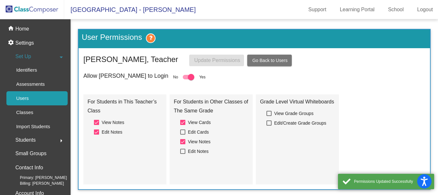
click at [280, 63] on button "Go Back to Users" at bounding box center [269, 61] width 45 height 12
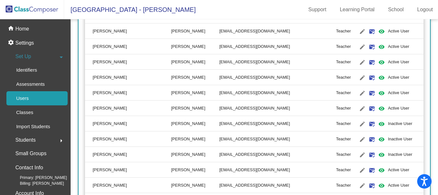
scroll to position [1412, 0]
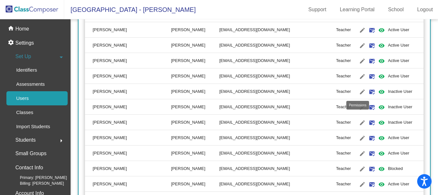
click at [378, 91] on mat-icon "visibility" at bounding box center [382, 92] width 8 height 8
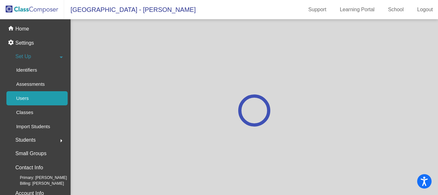
scroll to position [0, 0]
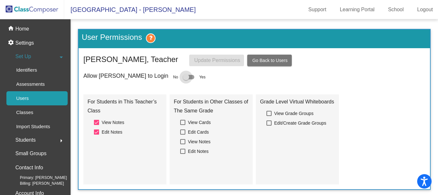
click at [183, 76] on div at bounding box center [186, 77] width 6 height 6
click at [186, 79] on input "checkbox" at bounding box center [186, 79] width 0 height 0
checkbox input "true"
click at [219, 59] on span "Update Permissions" at bounding box center [217, 59] width 46 height 5
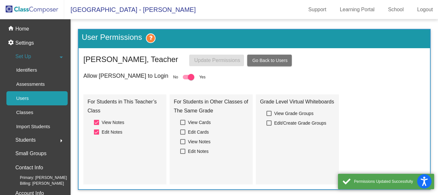
click at [273, 58] on span "Go Back to Users" at bounding box center [270, 60] width 35 height 5
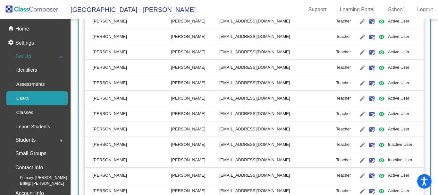
scroll to position [1412, 0]
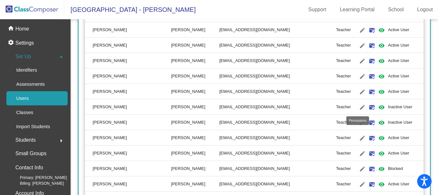
click at [378, 108] on mat-icon "visibility" at bounding box center [382, 107] width 8 height 8
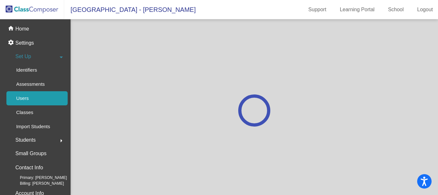
scroll to position [0, 0]
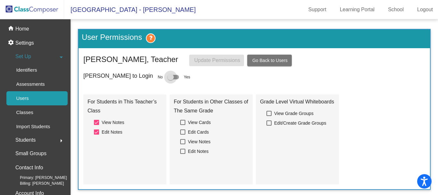
click at [168, 76] on div at bounding box center [171, 77] width 6 height 6
click at [170, 79] on input "checkbox" at bounding box center [170, 79] width 0 height 0
checkbox input "true"
click at [209, 60] on span "Update Permissions" at bounding box center [217, 59] width 46 height 5
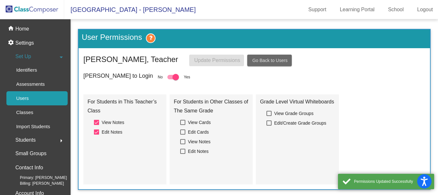
click at [270, 58] on span "Go Back to Users" at bounding box center [270, 60] width 35 height 5
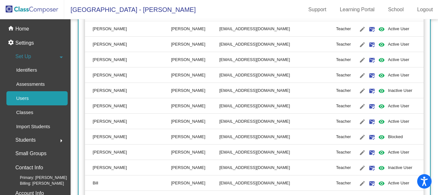
scroll to position [1444, 0]
click at [378, 90] on mat-icon "visibility" at bounding box center [382, 91] width 8 height 8
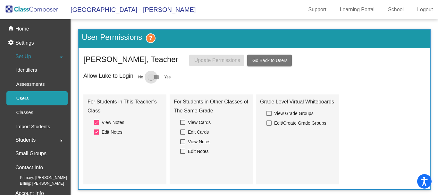
click at [151, 78] on div at bounding box center [151, 77] width 6 height 6
click at [151, 79] on input "checkbox" at bounding box center [151, 79] width 0 height 0
checkbox input "true"
click at [213, 58] on span "Update Permissions" at bounding box center [217, 59] width 46 height 5
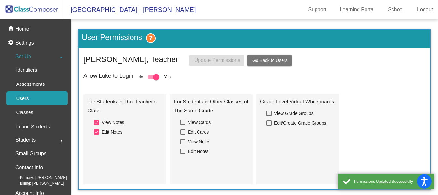
click at [280, 59] on span "Go Back to Users" at bounding box center [270, 60] width 35 height 5
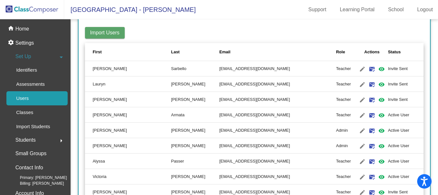
scroll to position [96, 0]
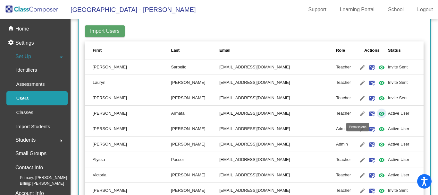
click at [378, 113] on mat-icon "visibility" at bounding box center [382, 114] width 8 height 8
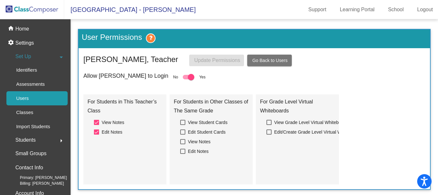
click at [266, 62] on span "Go Back to Users" at bounding box center [270, 60] width 35 height 5
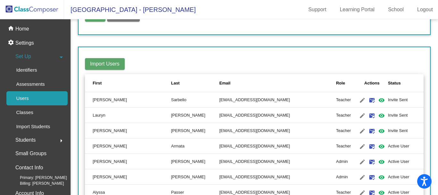
scroll to position [64, 0]
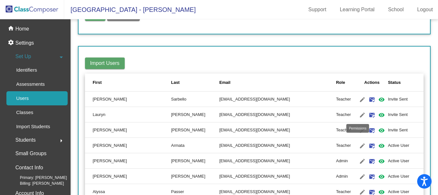
click at [378, 116] on mat-icon "visibility" at bounding box center [382, 115] width 8 height 8
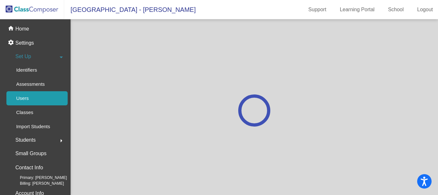
scroll to position [0, 0]
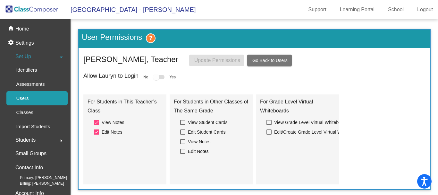
click at [156, 75] on div at bounding box center [156, 77] width 6 height 6
click at [268, 61] on span "Go Back to Users" at bounding box center [270, 60] width 35 height 5
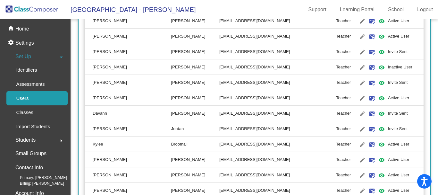
scroll to position [513, 0]
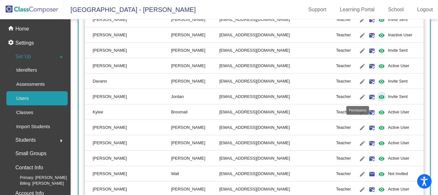
click at [378, 94] on mat-icon "visibility" at bounding box center [382, 97] width 8 height 8
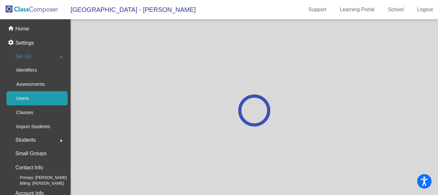
scroll to position [0, 0]
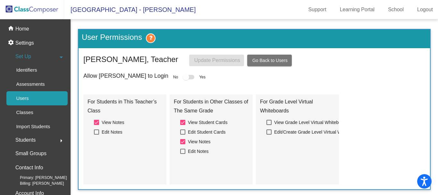
drag, startPoint x: 154, startPoint y: 76, endPoint x: 188, endPoint y: 69, distance: 34.1
click at [183, 75] on div at bounding box center [186, 77] width 6 height 6
click at [277, 57] on button "Go Back to Users" at bounding box center [269, 61] width 45 height 12
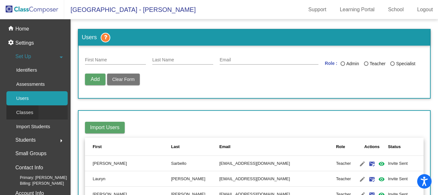
click at [21, 110] on p "Classes" at bounding box center [24, 112] width 17 height 8
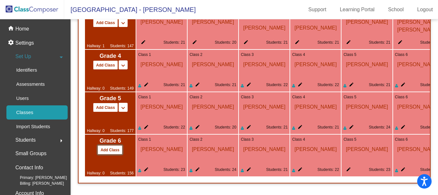
click at [107, 145] on button "Add Class" at bounding box center [110, 149] width 25 height 9
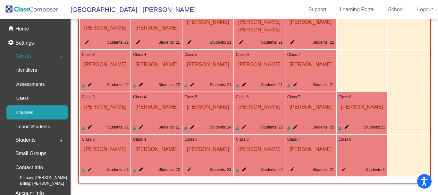
scroll to position [0, 173]
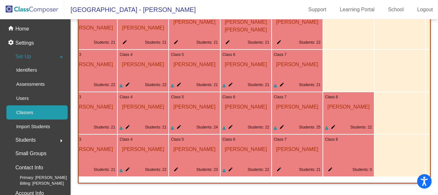
click at [341, 156] on div "Class 8 edit Students: 0" at bounding box center [348, 155] width 51 height 42
click at [330, 167] on mat-icon "edit" at bounding box center [329, 171] width 8 height 8
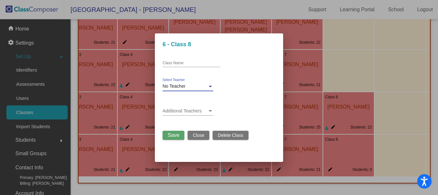
click at [203, 86] on div "No Teacher" at bounding box center [185, 86] width 45 height 5
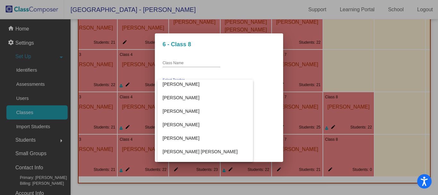
scroll to position [1144, 0]
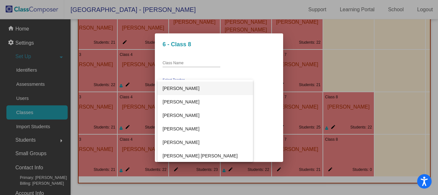
click at [178, 88] on span "[PERSON_NAME]" at bounding box center [205, 88] width 85 height 13
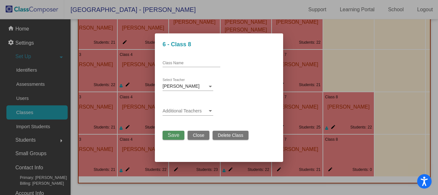
click at [177, 137] on span "Save" at bounding box center [174, 134] width 12 height 5
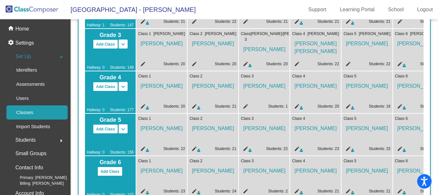
scroll to position [217, 0]
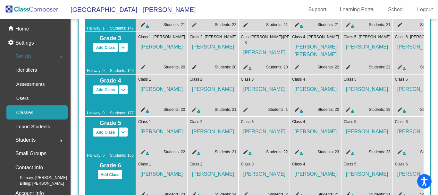
click at [30, 9] on img at bounding box center [32, 9] width 64 height 19
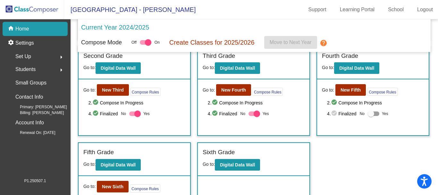
scroll to position [128, 0]
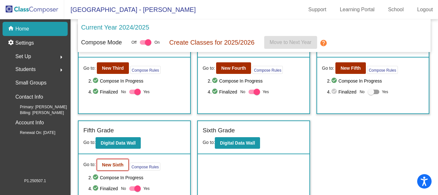
click at [120, 164] on b "New Sixth" at bounding box center [113, 164] width 22 height 5
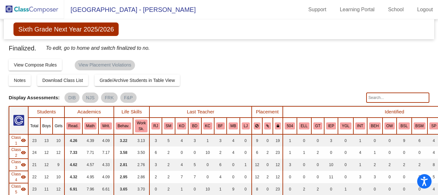
click at [379, 98] on input "text" at bounding box center [397, 97] width 63 height 10
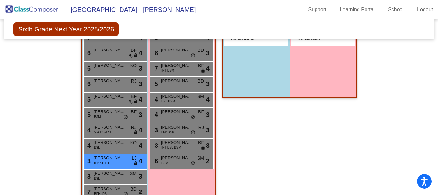
scroll to position [979, 0]
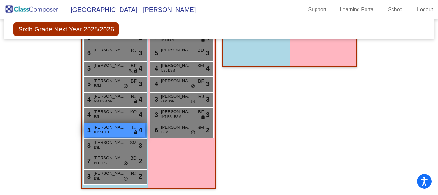
type input "[PERSON_NAME]"
drag, startPoint x: 117, startPoint y: 126, endPoint x: 234, endPoint y: 62, distance: 133.7
click at [270, 117] on div "Class 8 picture_as_pdf [PERSON_NAME] Add Student First Name Last Name Student I…" at bounding box center [289, 83] width 135 height 224
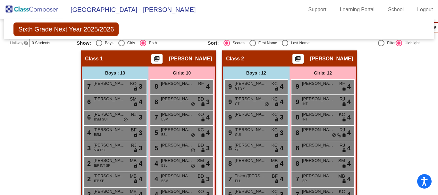
scroll to position [0, 0]
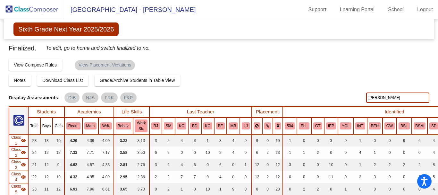
click at [47, 11] on img at bounding box center [32, 9] width 64 height 19
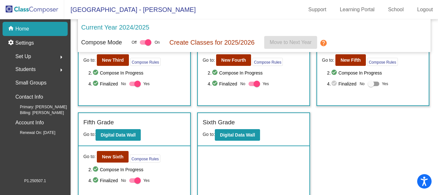
scroll to position [144, 0]
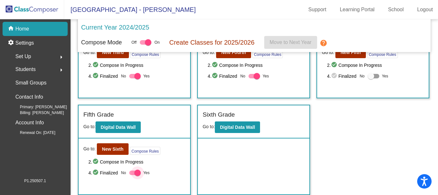
click at [138, 173] on div at bounding box center [137, 172] width 6 height 6
click at [133, 175] on input "Yes" at bounding box center [132, 175] width 0 height 0
checkbox input "false"
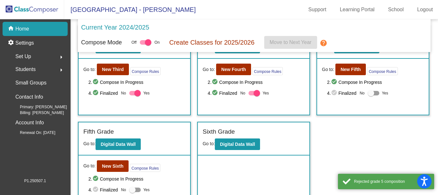
scroll to position [112, 0]
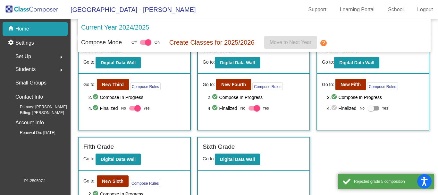
click at [255, 109] on div at bounding box center [257, 108] width 6 height 6
click at [252, 110] on input "Yes" at bounding box center [252, 110] width 0 height 0
checkbox input "false"
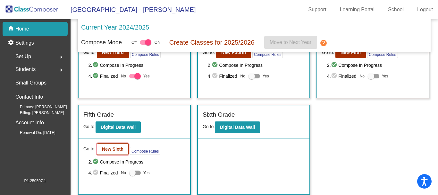
click at [112, 150] on b "New Sixth" at bounding box center [113, 148] width 22 height 5
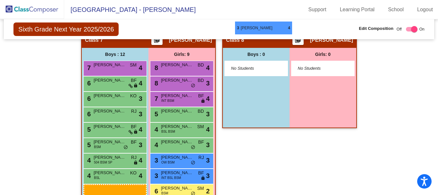
scroll to position [893, 0]
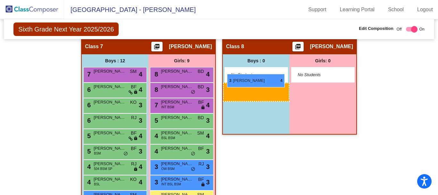
drag, startPoint x: 111, startPoint y: 126, endPoint x: 227, endPoint y: 74, distance: 127.2
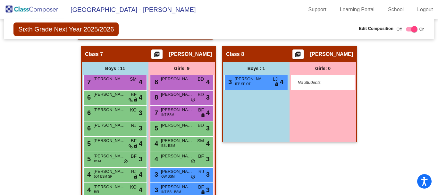
scroll to position [884, 0]
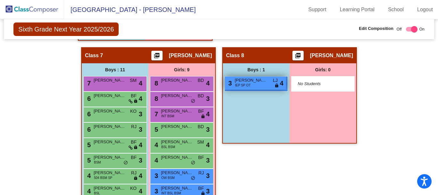
click at [257, 81] on span "[PERSON_NAME]" at bounding box center [251, 80] width 32 height 6
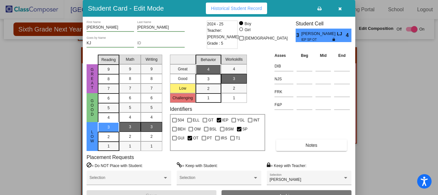
click at [340, 8] on icon "button" at bounding box center [341, 8] width 4 height 4
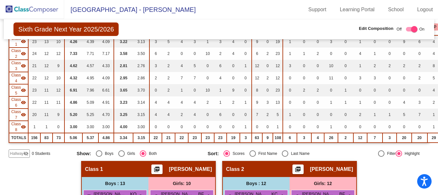
scroll to position [0, 0]
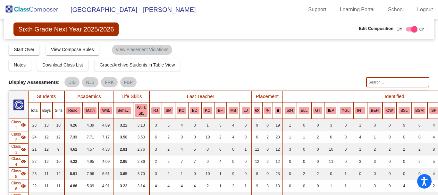
click at [381, 84] on input "text" at bounding box center [397, 82] width 63 height 10
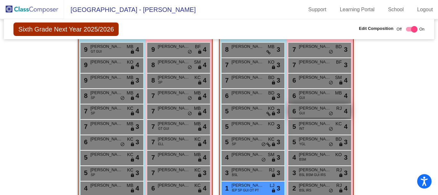
scroll to position [802, 0]
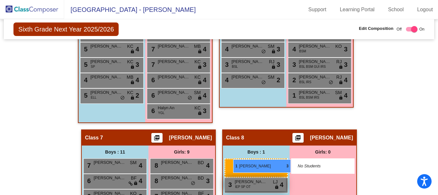
drag, startPoint x: 256, startPoint y: 79, endPoint x: 232, endPoint y: 159, distance: 82.7
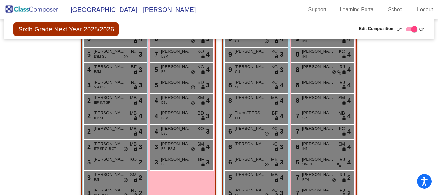
scroll to position [32, 0]
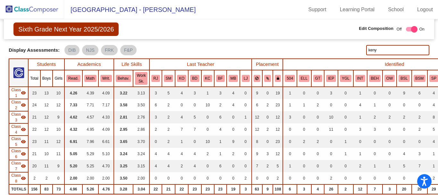
click at [379, 50] on input "keny" at bounding box center [397, 50] width 63 height 10
type input "k"
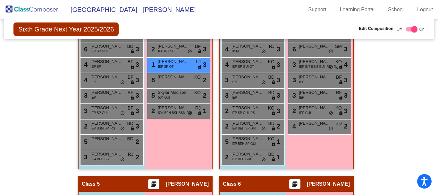
scroll to position [546, 0]
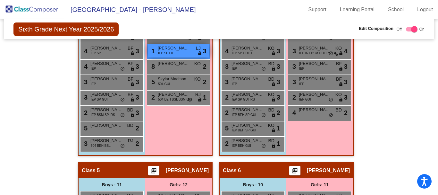
type input "self"
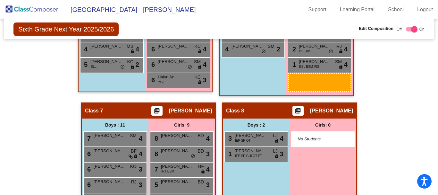
scroll to position [841, 0]
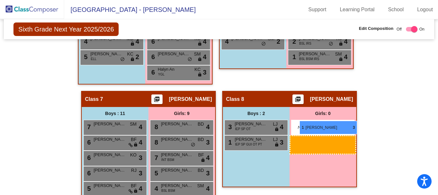
drag, startPoint x: 186, startPoint y: 51, endPoint x: 300, endPoint y: 121, distance: 132.8
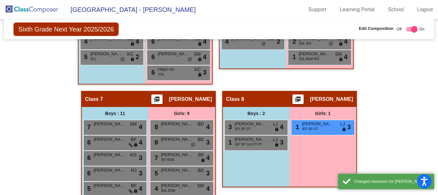
click at [0, 0] on div "Girls: 1 1 [PERSON_NAME] IEP SP OT LJ lock do_not_disturb_alt 3" at bounding box center [0, 0] width 0 height 0
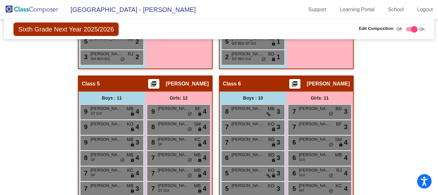
scroll to position [616, 0]
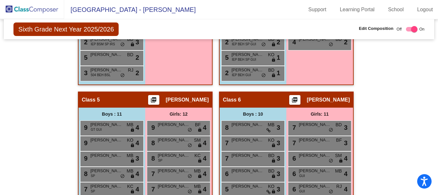
click at [396, 99] on div "Hallway - Hallway Class picture_as_pdf Add Student First Name Last Name Student…" at bounding box center [219, 76] width 421 height 896
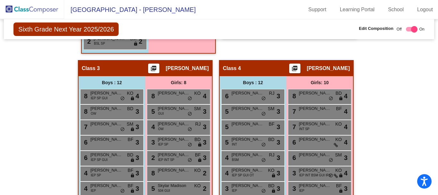
click at [46, 9] on img at bounding box center [32, 9] width 64 height 19
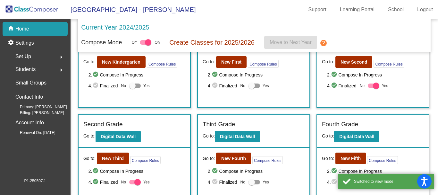
scroll to position [144, 0]
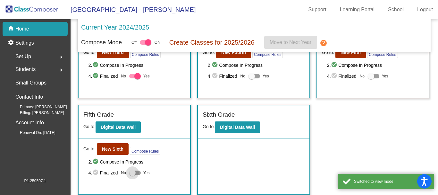
click at [135, 172] on div at bounding box center [132, 172] width 6 height 6
click at [133, 175] on input "Yes" at bounding box center [132, 175] width 0 height 0
checkbox input "true"
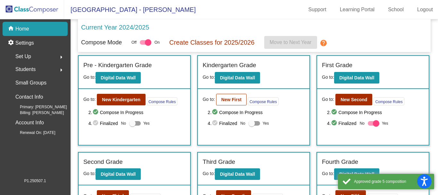
scroll to position [0, 0]
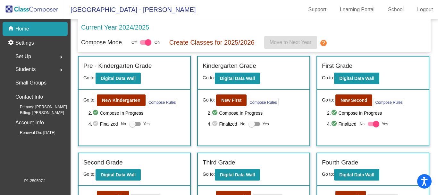
click at [24, 29] on p "Home" at bounding box center [22, 29] width 14 height 8
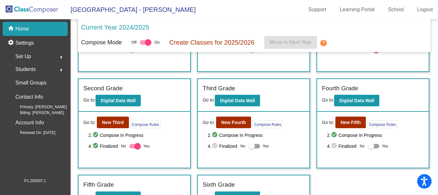
scroll to position [96, 0]
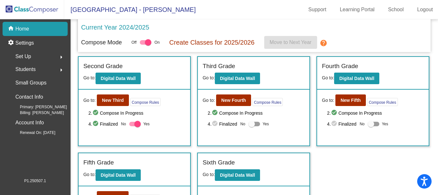
click at [28, 58] on span "Set Up" at bounding box center [23, 56] width 16 height 9
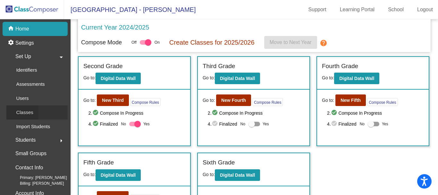
click at [34, 112] on div "Classes" at bounding box center [22, 112] width 32 height 14
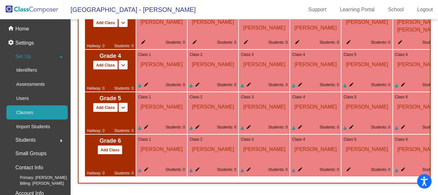
scroll to position [634, 0]
click at [100, 61] on button "Add Class" at bounding box center [105, 64] width 25 height 9
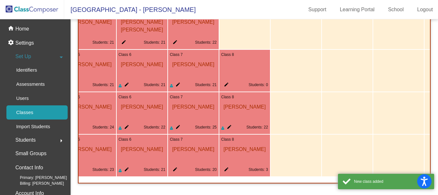
scroll to position [0, 281]
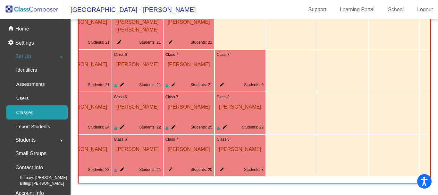
click at [222, 82] on mat-icon "edit" at bounding box center [221, 86] width 8 height 8
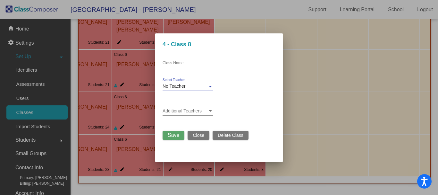
click at [192, 88] on div "No Teacher" at bounding box center [185, 86] width 45 height 5
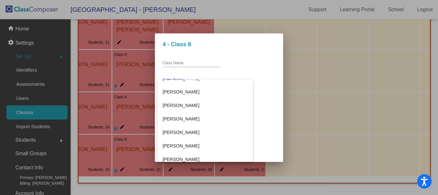
scroll to position [1123, 0]
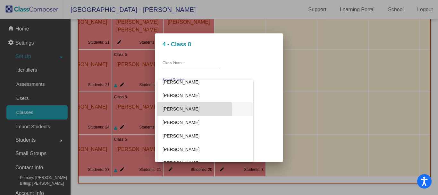
click at [177, 110] on span "[PERSON_NAME]" at bounding box center [205, 108] width 85 height 13
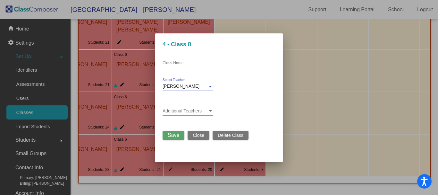
click at [176, 134] on span "Save" at bounding box center [174, 134] width 12 height 5
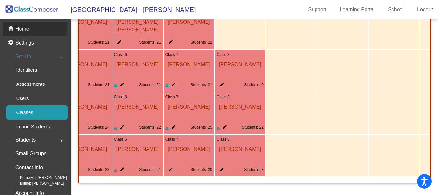
click at [23, 24] on div "home Home" at bounding box center [35, 29] width 65 height 14
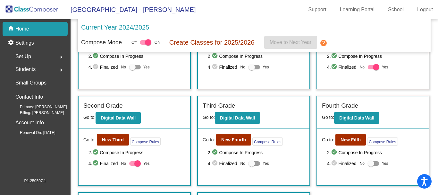
scroll to position [64, 0]
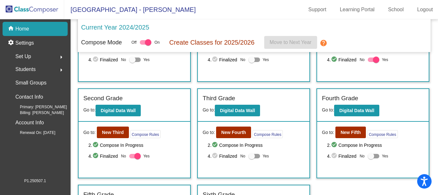
click at [24, 55] on span "Set Up" at bounding box center [23, 56] width 16 height 9
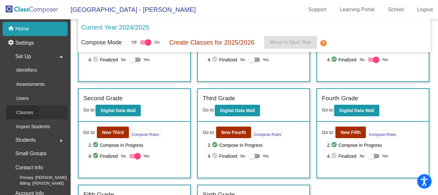
click at [24, 112] on p "Classes" at bounding box center [24, 112] width 17 height 8
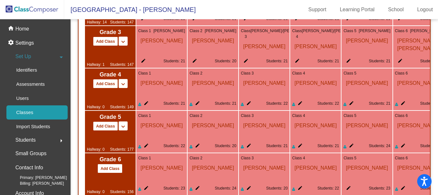
scroll to position [616, 0]
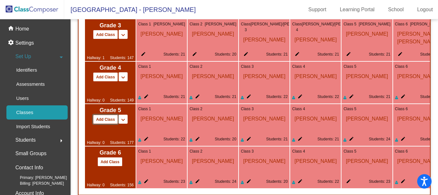
click at [104, 121] on button "Add Class" at bounding box center [105, 119] width 25 height 9
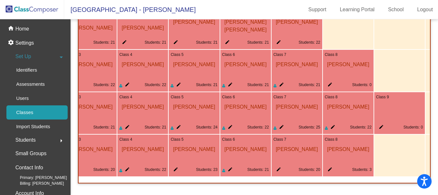
scroll to position [0, 237]
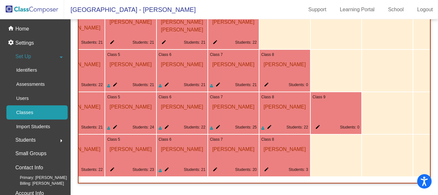
click at [318, 124] on mat-icon "edit" at bounding box center [317, 128] width 8 height 8
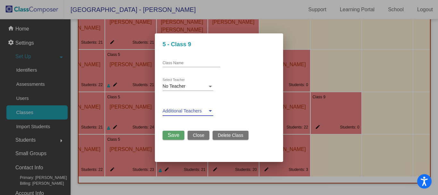
click at [198, 111] on span at bounding box center [185, 110] width 45 height 5
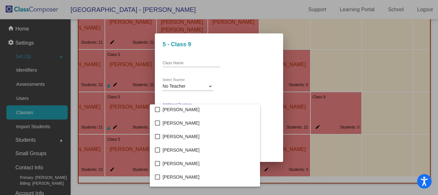
scroll to position [289, 0]
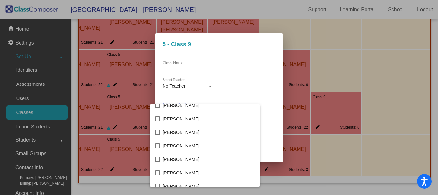
click at [246, 60] on div at bounding box center [219, 97] width 438 height 195
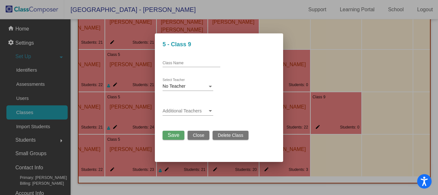
click at [211, 84] on div at bounding box center [211, 86] width 6 height 5
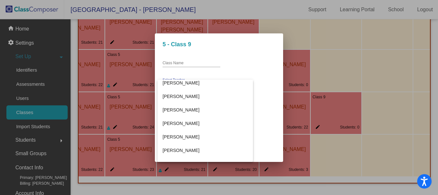
scroll to position [1091, 0]
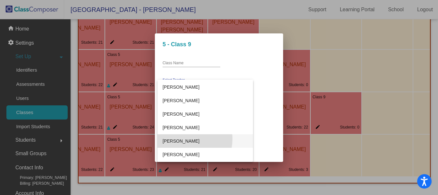
click at [187, 139] on span "[PERSON_NAME]" at bounding box center [205, 140] width 85 height 13
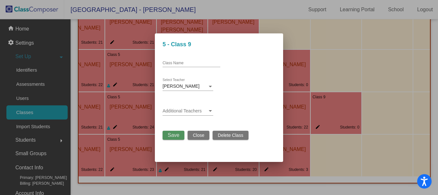
click at [171, 133] on span "Save" at bounding box center [174, 134] width 12 height 5
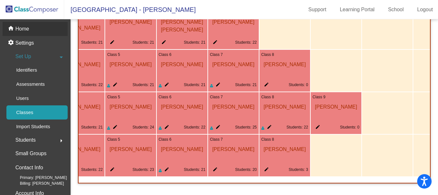
click at [25, 29] on p "Home" at bounding box center [22, 29] width 14 height 8
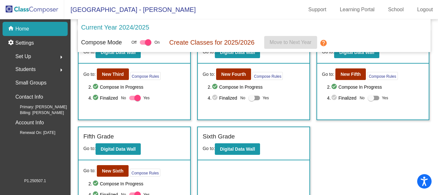
scroll to position [112, 0]
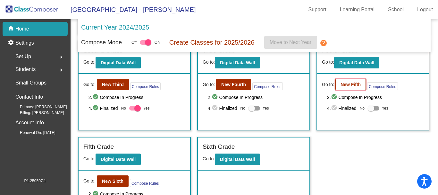
click at [348, 84] on b "New Fifth" at bounding box center [351, 84] width 20 height 5
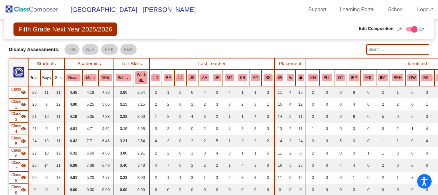
scroll to position [32, 0]
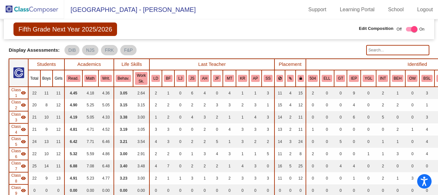
click at [377, 49] on input "text" at bounding box center [397, 50] width 63 height 10
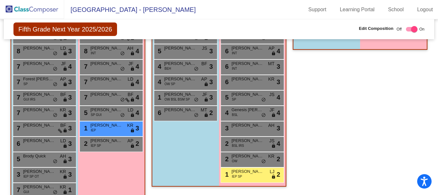
scroll to position [995, 0]
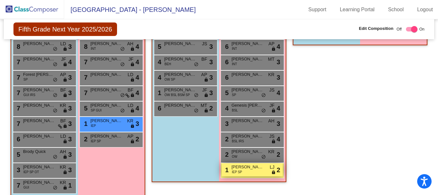
type input "white"
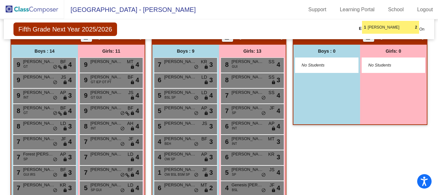
scroll to position [900, 0]
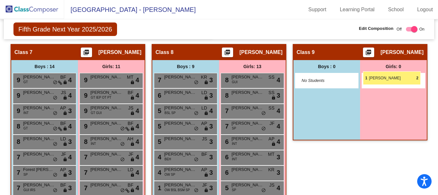
drag, startPoint x: 260, startPoint y: 170, endPoint x: 363, endPoint y: 71, distance: 142.5
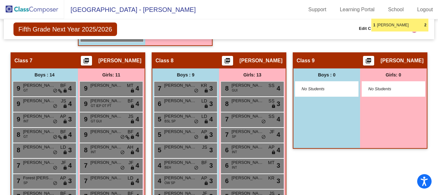
scroll to position [889, 0]
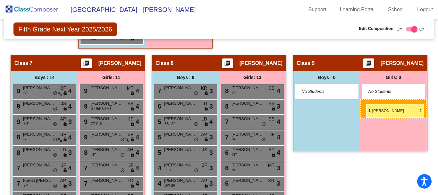
drag, startPoint x: 254, startPoint y: 156, endPoint x: 366, endPoint y: 104, distance: 124.2
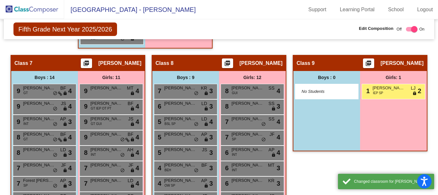
click at [308, 169] on div "Class 9 picture_as_pdf [PERSON_NAME] Add Student First Name Last Name Student I…" at bounding box center [360, 182] width 135 height 255
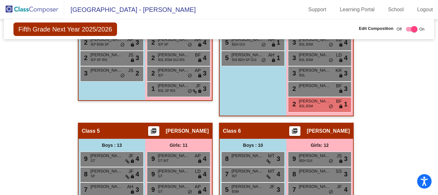
scroll to position [536, 0]
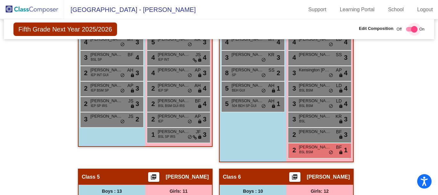
click at [411, 28] on div at bounding box center [414, 29] width 6 height 6
checkbox input "false"
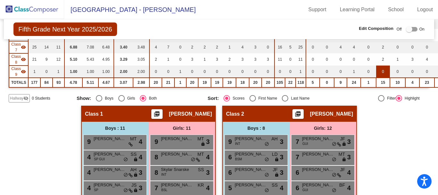
scroll to position [0, 0]
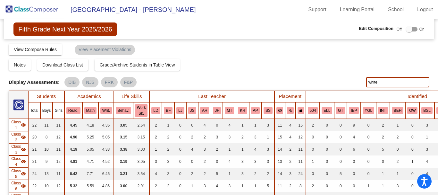
click at [380, 84] on input "white" at bounding box center [397, 82] width 63 height 10
type input "w"
click at [41, 10] on img at bounding box center [32, 9] width 64 height 19
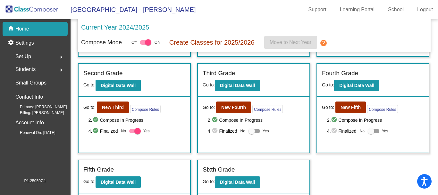
scroll to position [96, 0]
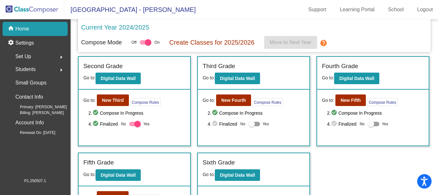
click at [252, 124] on div at bounding box center [252, 124] width 6 height 6
click at [252, 126] on input "Yes" at bounding box center [252, 126] width 0 height 0
checkbox input "true"
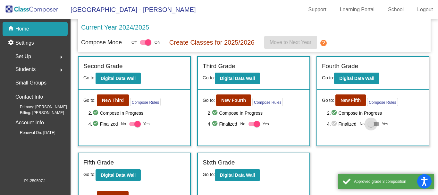
click at [368, 123] on div at bounding box center [371, 124] width 6 height 6
click at [371, 126] on input "Yes" at bounding box center [371, 126] width 0 height 0
checkbox input "true"
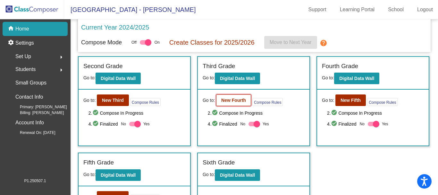
click at [230, 99] on b "New Fourth" at bounding box center [233, 100] width 25 height 5
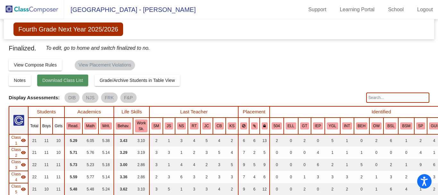
click at [67, 82] on span "Download Class List" at bounding box center [62, 80] width 41 height 5
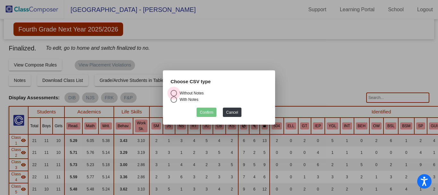
click at [173, 92] on div "Select an option" at bounding box center [174, 93] width 6 height 6
click at [174, 96] on input "Without Notes" at bounding box center [174, 96] width 0 height 0
radio input "true"
click at [210, 111] on button "Confirm" at bounding box center [207, 112] width 20 height 9
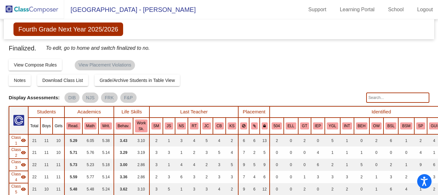
click at [46, 7] on img at bounding box center [32, 9] width 64 height 19
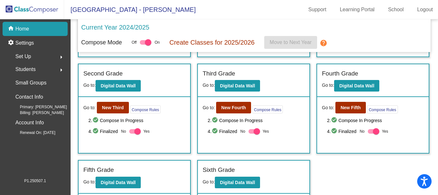
scroll to position [96, 0]
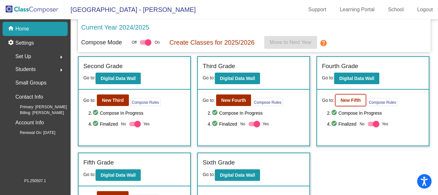
click at [347, 100] on b "New Fifth" at bounding box center [351, 100] width 20 height 5
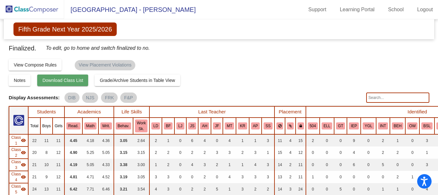
click at [54, 82] on span "Download Class List" at bounding box center [62, 80] width 41 height 5
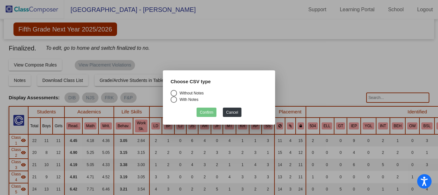
click at [174, 91] on div "Select an option" at bounding box center [174, 93] width 6 height 6
click at [174, 96] on input "Without Notes" at bounding box center [174, 96] width 0 height 0
radio input "true"
click at [205, 111] on button "Confirm" at bounding box center [207, 112] width 20 height 9
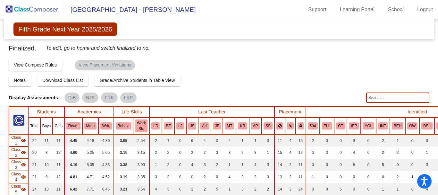
click at [42, 12] on img at bounding box center [32, 9] width 64 height 19
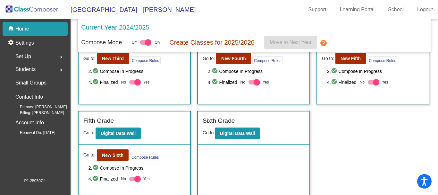
scroll to position [144, 0]
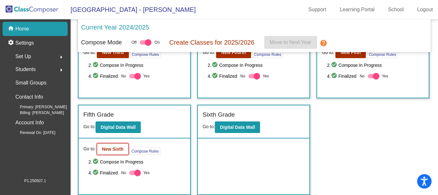
click at [114, 148] on b "New Sixth" at bounding box center [113, 148] width 22 height 5
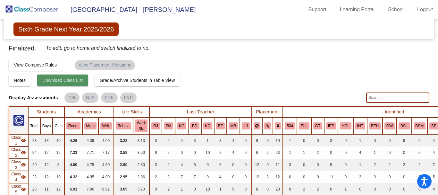
click at [57, 81] on span "Download Class List" at bounding box center [62, 80] width 41 height 5
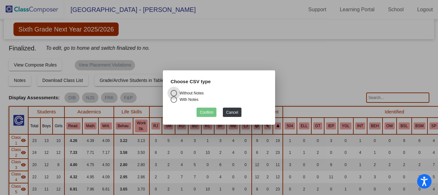
click at [169, 90] on div "Choose CSV type" at bounding box center [219, 84] width 107 height 12
click at [174, 91] on div "Select an option" at bounding box center [174, 93] width 6 height 6
click at [174, 96] on input "Without Notes" at bounding box center [174, 96] width 0 height 0
radio input "true"
click at [210, 112] on button "Confirm" at bounding box center [207, 112] width 20 height 9
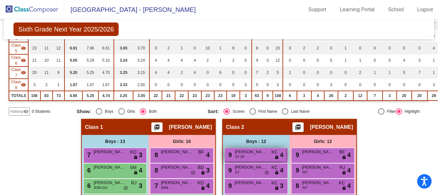
scroll to position [160, 0]
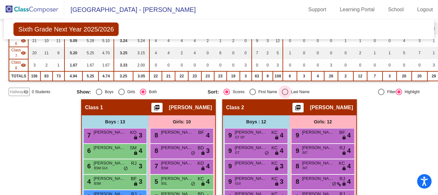
click at [283, 90] on div "Select an option" at bounding box center [285, 92] width 6 height 6
click at [285, 95] on input "Last Name" at bounding box center [285, 95] width 0 height 0
radio input "true"
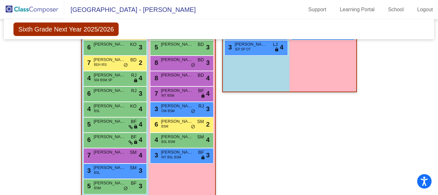
scroll to position [964, 0]
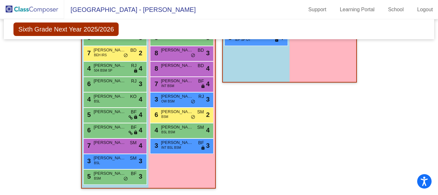
click at [257, 152] on div "Class 8 picture_as_pdf [PERSON_NAME] Add Student First Name Last Name Student I…" at bounding box center [289, 90] width 135 height 209
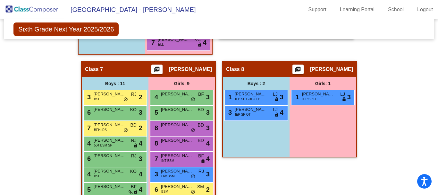
scroll to position [868, 0]
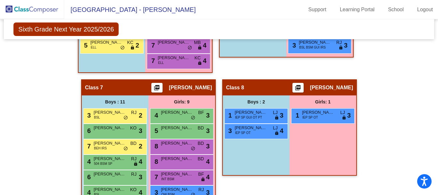
click at [52, 13] on img at bounding box center [32, 9] width 64 height 19
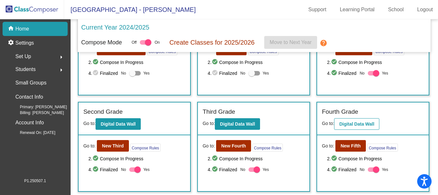
scroll to position [96, 0]
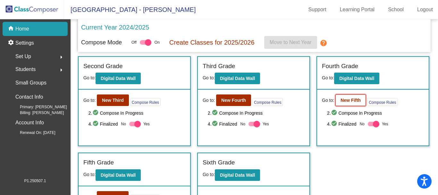
click at [342, 100] on b "New Fifth" at bounding box center [351, 100] width 20 height 5
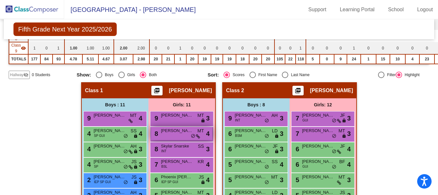
scroll to position [193, 0]
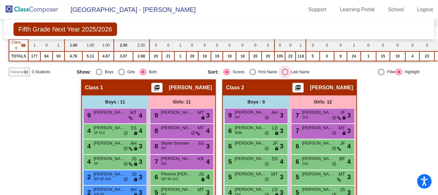
click at [286, 71] on div "Select an option" at bounding box center [285, 72] width 6 height 6
click at [285, 75] on input "Last Name" at bounding box center [285, 75] width 0 height 0
radio input "true"
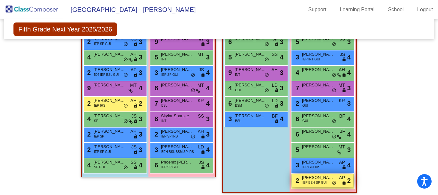
scroll to position [225, 0]
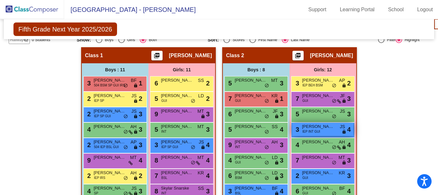
click at [315, 129] on span "IEP INT GUI" at bounding box center [312, 131] width 18 height 5
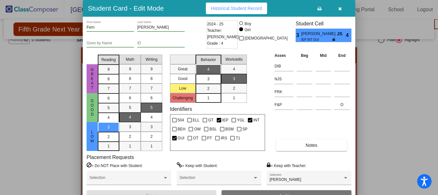
click at [340, 7] on icon "button" at bounding box center [341, 8] width 4 height 4
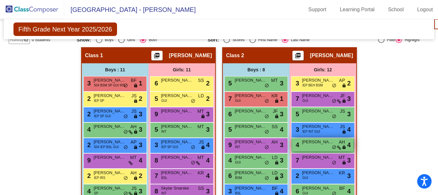
scroll to position [193, 0]
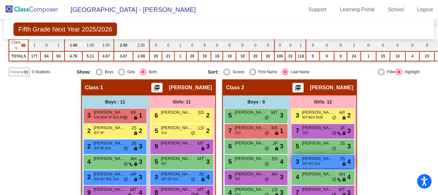
drag, startPoint x: 328, startPoint y: 147, endPoint x: 310, endPoint y: 157, distance: 20.2
click at [28, 11] on img at bounding box center [32, 9] width 64 height 19
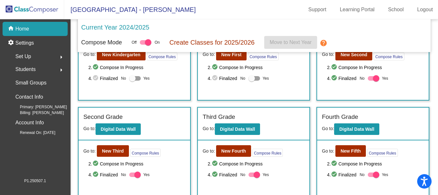
scroll to position [64, 0]
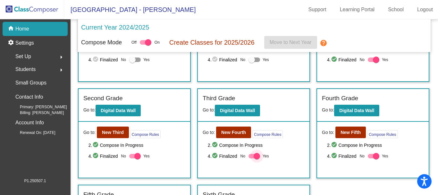
click at [254, 156] on div at bounding box center [257, 156] width 6 height 6
click at [252, 158] on input "Yes" at bounding box center [252, 158] width 0 height 0
click at [250, 156] on div at bounding box center [252, 156] width 6 height 6
click at [252, 158] on input "Yes" at bounding box center [252, 158] width 0 height 0
checkbox input "true"
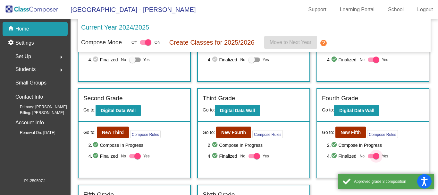
click at [375, 155] on div at bounding box center [376, 156] width 6 height 6
click at [371, 158] on input "Yes" at bounding box center [371, 158] width 0 height 0
checkbox input "false"
click at [351, 133] on b "New Fifth" at bounding box center [351, 132] width 20 height 5
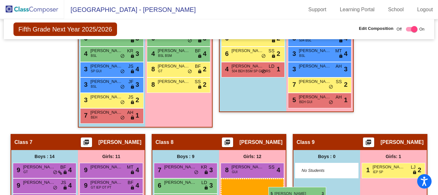
scroll to position [800, 0]
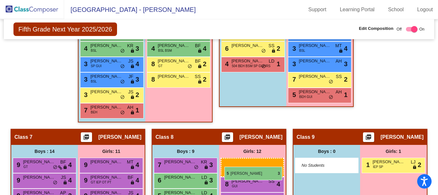
drag, startPoint x: 320, startPoint y: 174, endPoint x: 225, endPoint y: 166, distance: 96.0
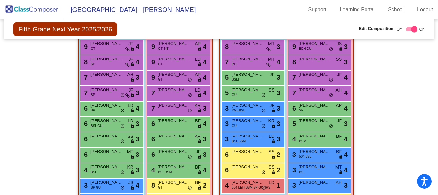
scroll to position [735, 0]
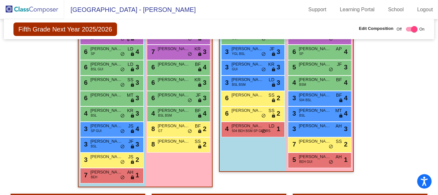
click at [40, 5] on img at bounding box center [32, 9] width 64 height 19
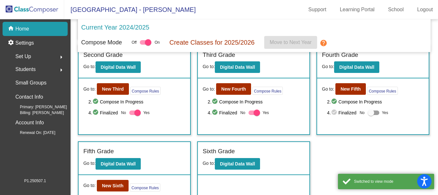
scroll to position [128, 0]
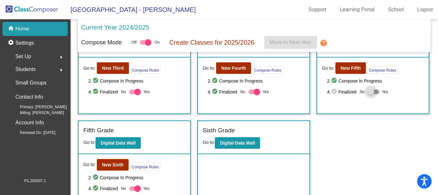
click at [369, 91] on div at bounding box center [371, 92] width 6 height 6
click at [371, 94] on input "Yes" at bounding box center [371, 94] width 0 height 0
checkbox input "true"
click at [231, 68] on b "New Fourth" at bounding box center [233, 67] width 25 height 5
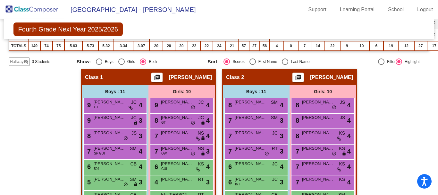
scroll to position [193, 0]
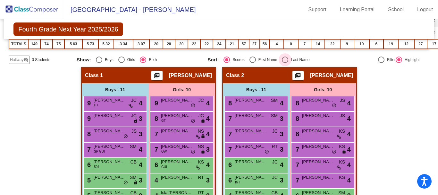
click at [285, 59] on div "Select an option" at bounding box center [285, 59] width 6 height 6
click at [285, 63] on input "Last Name" at bounding box center [285, 63] width 0 height 0
radio input "true"
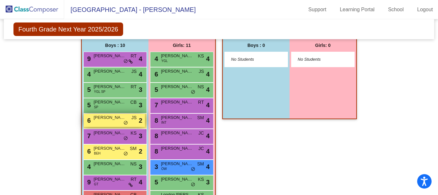
scroll to position [902, 0]
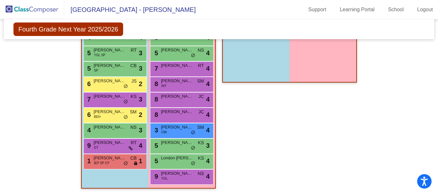
drag, startPoint x: 109, startPoint y: 157, endPoint x: 247, endPoint y: 83, distance: 156.1
click at [22, 7] on img at bounding box center [32, 9] width 64 height 19
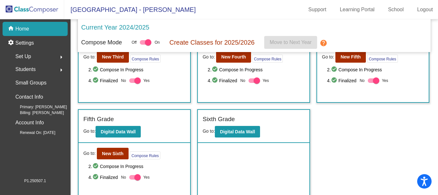
scroll to position [144, 0]
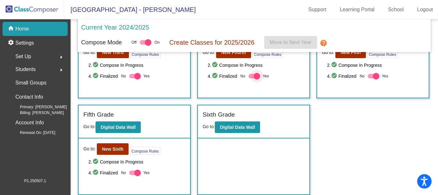
click at [255, 75] on div at bounding box center [257, 76] width 6 height 6
click at [252, 78] on input "Yes" at bounding box center [252, 78] width 0 height 0
checkbox input "false"
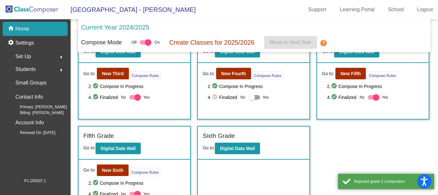
scroll to position [112, 0]
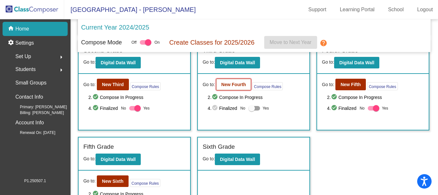
click at [234, 83] on b "New Fourth" at bounding box center [233, 84] width 25 height 5
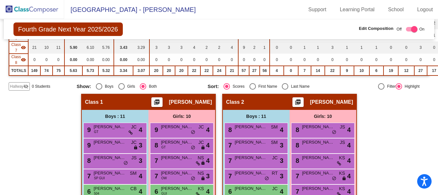
scroll to position [225, 0]
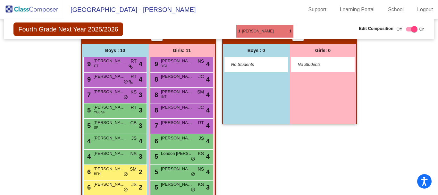
scroll to position [838, 0]
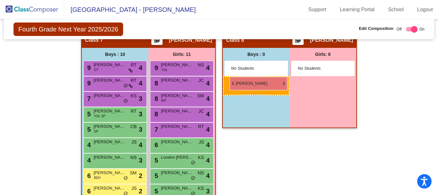
drag, startPoint x: 112, startPoint y: 160, endPoint x: 230, endPoint y: 77, distance: 144.6
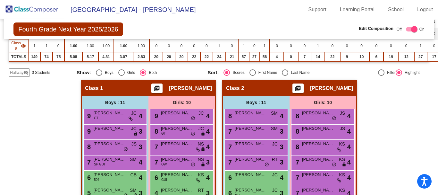
scroll to position [4, 0]
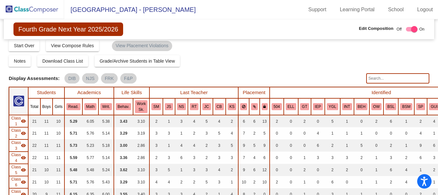
click at [382, 80] on input "text" at bounding box center [397, 78] width 63 height 10
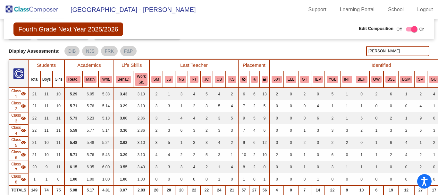
scroll to position [21, 0]
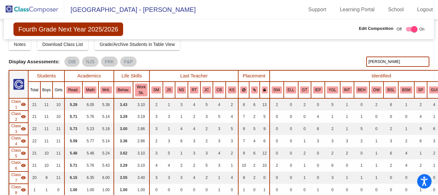
click at [387, 55] on div "Display Scores for Years: 2023 - 2024 2024 - 2025 Grade/Archive Students in Tab…" at bounding box center [219, 121] width 421 height 198
click at [383, 62] on input "johnson" at bounding box center [397, 61] width 63 height 10
type input "j"
click at [269, 41] on div "Notes Download Class List Import Students Grade/Archive Students in Table View …" at bounding box center [219, 45] width 421 height 12
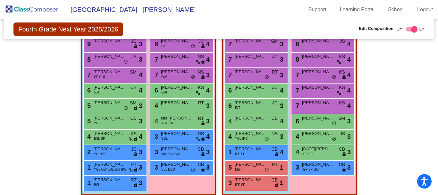
scroll to position [213, 0]
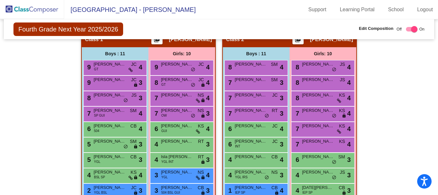
click at [39, 8] on img at bounding box center [32, 9] width 64 height 19
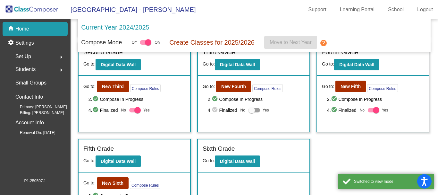
scroll to position [128, 0]
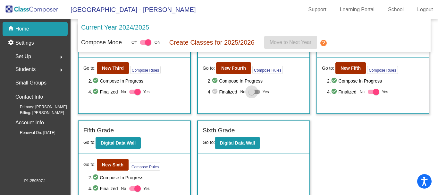
click at [251, 91] on div at bounding box center [252, 92] width 6 height 6
click at [252, 94] on input "Yes" at bounding box center [252, 94] width 0 height 0
checkbox input "true"
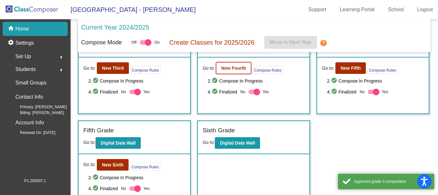
click at [231, 72] on button "New Fourth" at bounding box center [233, 68] width 35 height 12
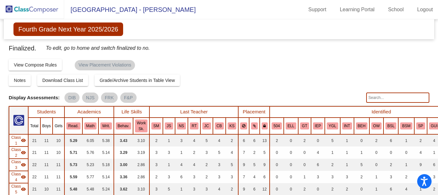
click at [42, 11] on img at bounding box center [32, 9] width 64 height 19
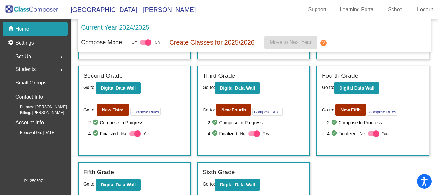
scroll to position [96, 0]
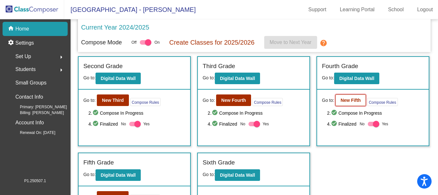
click at [343, 98] on b "New Fifth" at bounding box center [351, 100] width 20 height 5
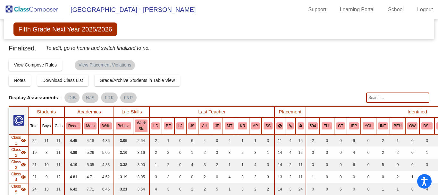
click at [40, 10] on img at bounding box center [32, 9] width 64 height 19
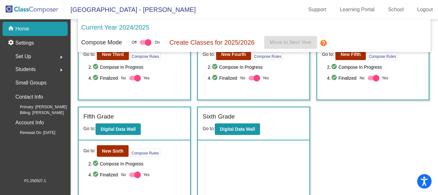
scroll to position [144, 0]
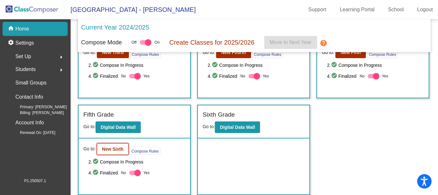
click at [110, 146] on b "New Sixth" at bounding box center [113, 148] width 22 height 5
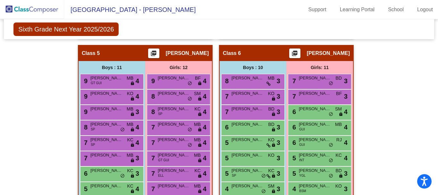
scroll to position [674, 0]
